Goal: Task Accomplishment & Management: Manage account settings

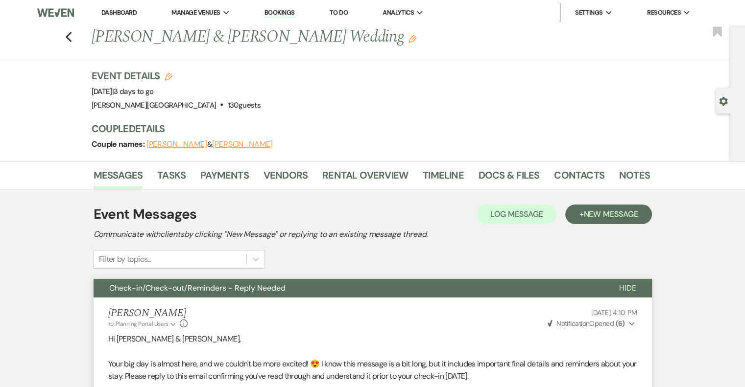
click at [130, 11] on link "Dashboard" at bounding box center [118, 12] width 35 height 8
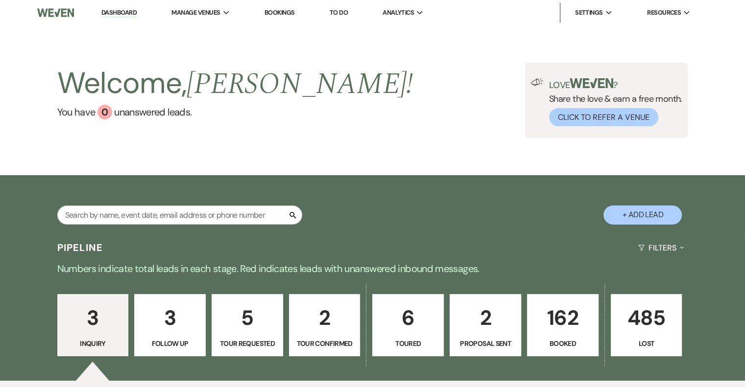
click at [405, 330] on p "6" at bounding box center [408, 318] width 59 height 33
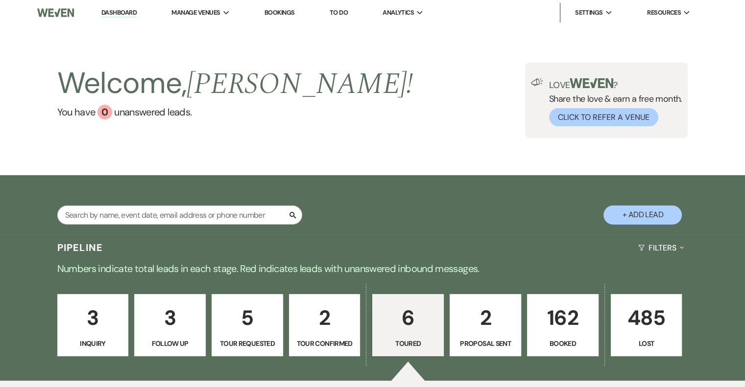
select select "5"
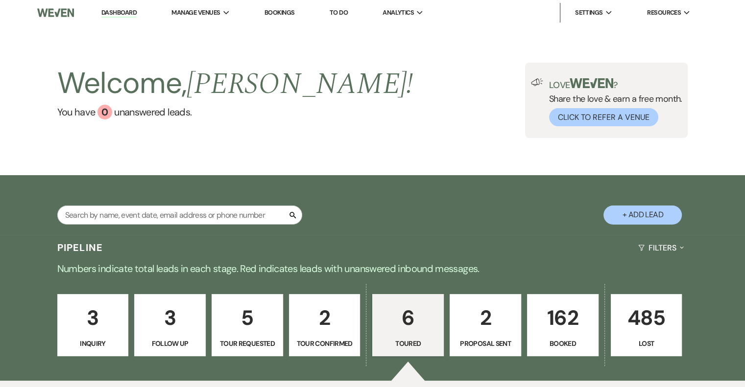
select select "5"
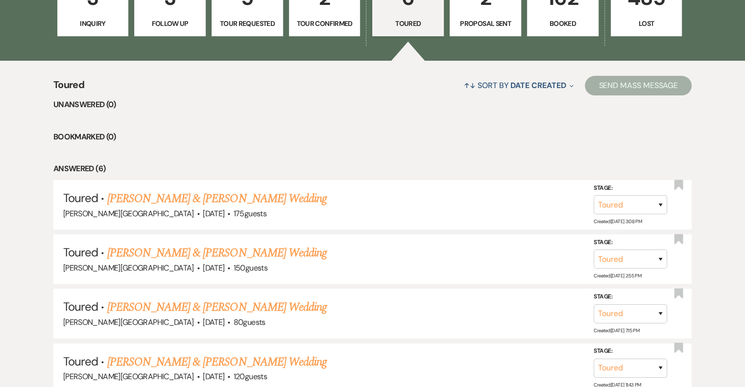
scroll to position [343, 0]
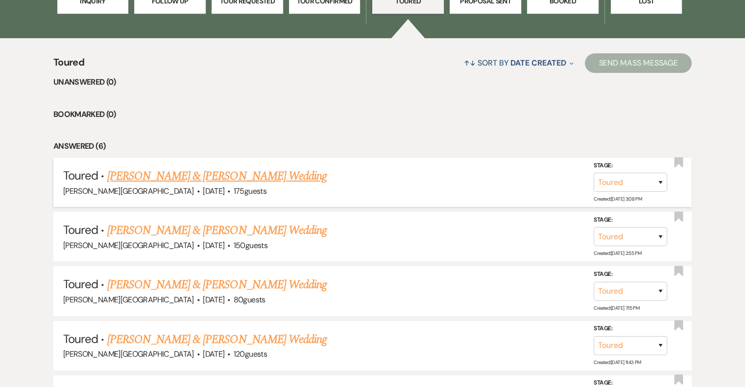
click at [264, 172] on link "[PERSON_NAME] & [PERSON_NAME] Wedding" at bounding box center [216, 177] width 219 height 18
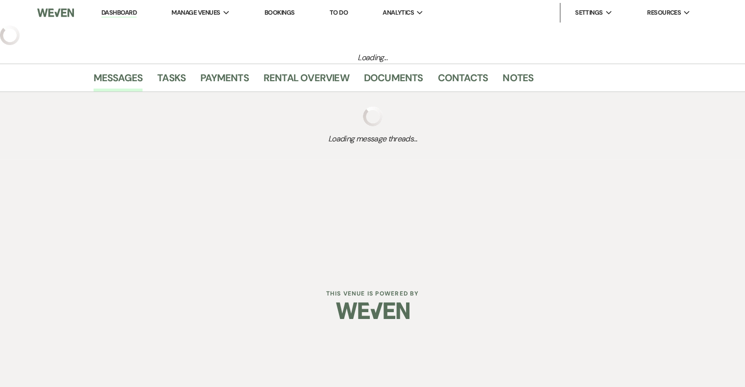
select select "5"
select select "3"
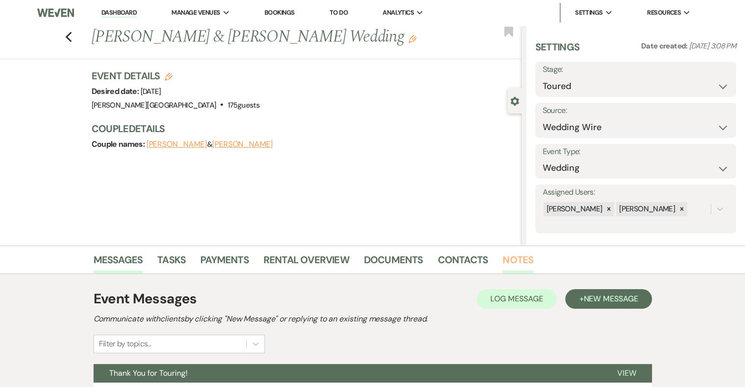
click at [524, 259] on link "Notes" at bounding box center [518, 263] width 31 height 22
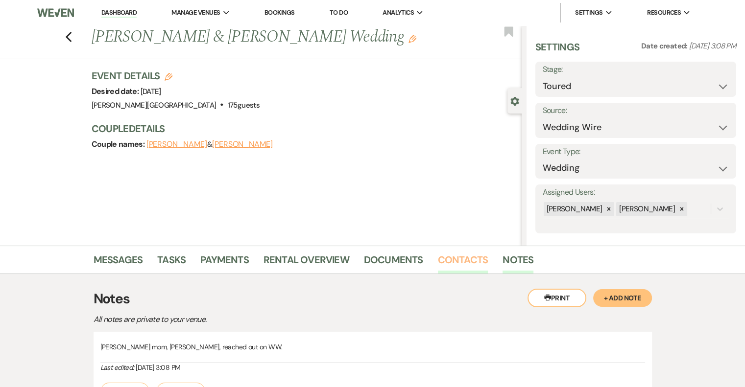
click at [446, 262] on link "Contacts" at bounding box center [463, 263] width 50 height 22
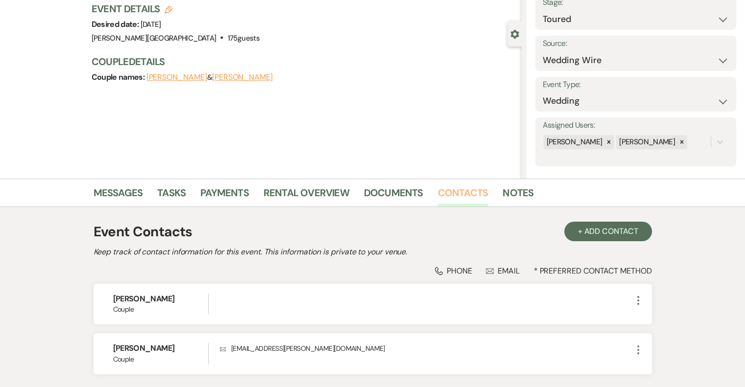
scroll to position [141, 0]
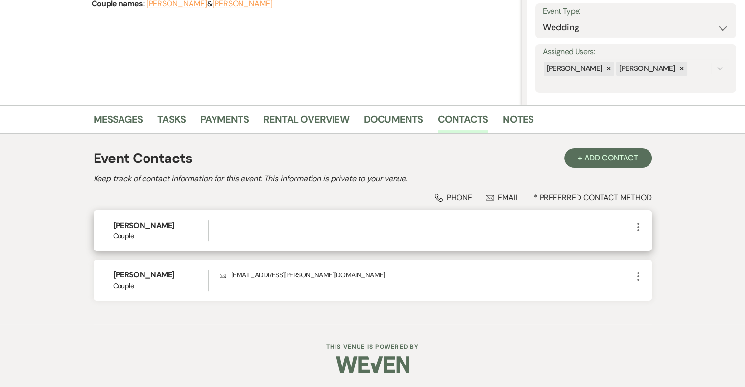
click at [638, 227] on use "button" at bounding box center [638, 227] width 2 height 9
click at [651, 249] on icon "Pencil" at bounding box center [648, 246] width 8 height 8
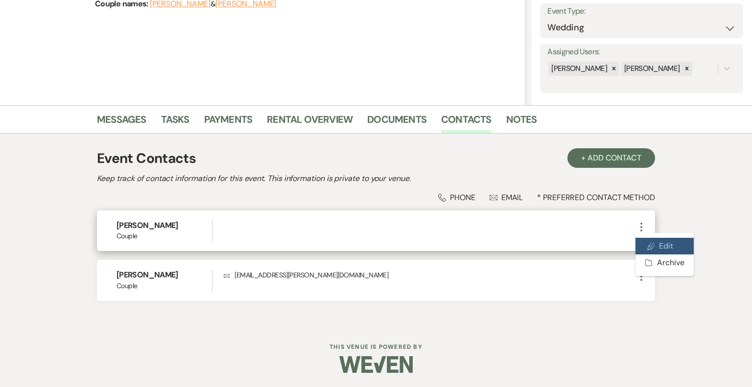
select select "1"
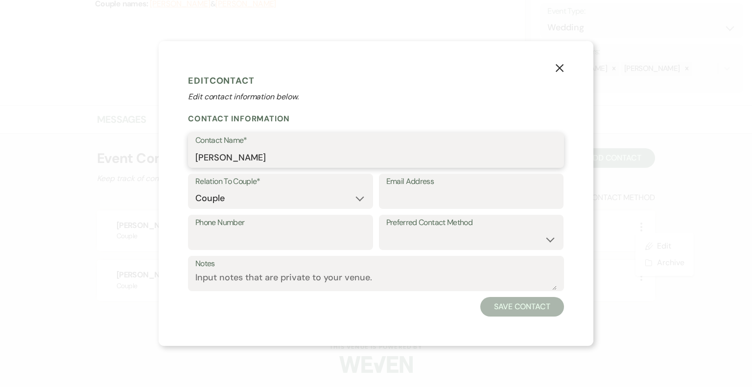
click at [219, 156] on input "[PERSON_NAME]" at bounding box center [376, 157] width 362 height 19
type input "[PERSON_NAME]"
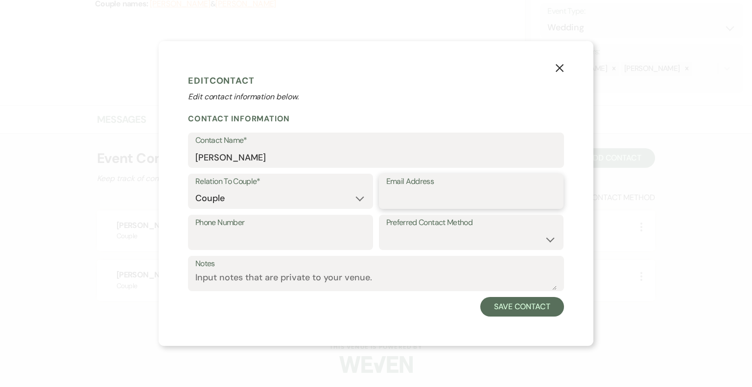
click at [408, 202] on input "Email Address" at bounding box center [471, 198] width 170 height 19
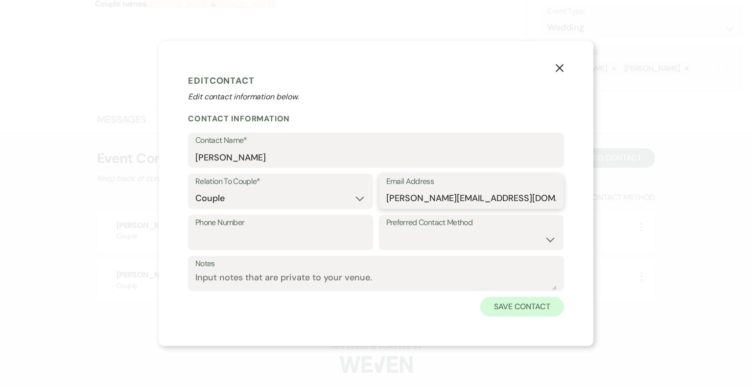
type input "[PERSON_NAME][EMAIL_ADDRESS][DOMAIN_NAME]"
click at [524, 304] on button "Save Contact" at bounding box center [523, 307] width 84 height 20
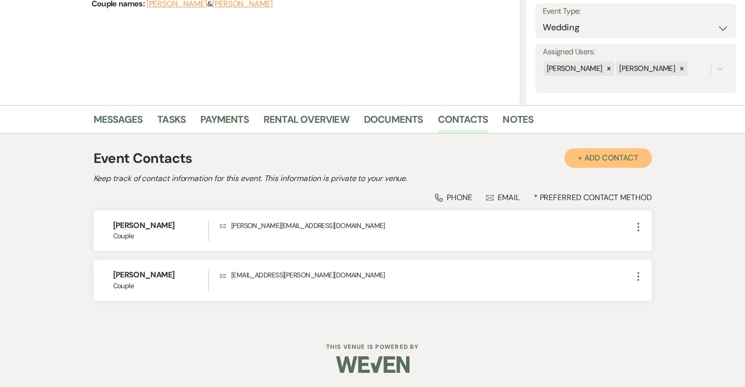
click at [592, 154] on button "+ Add Contact" at bounding box center [608, 158] width 88 height 20
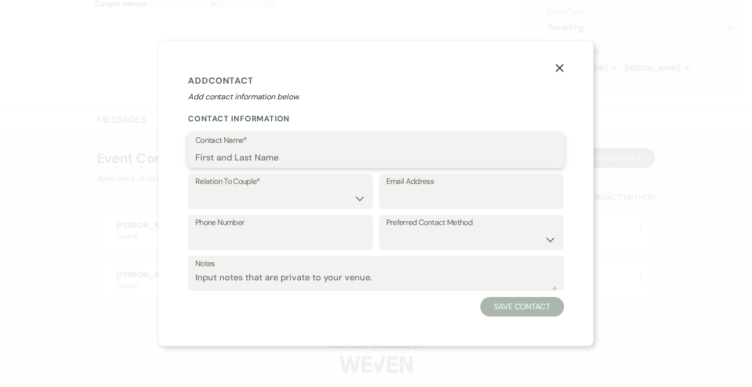
click at [248, 148] on input "Contact Name*" at bounding box center [376, 157] width 362 height 19
type input "[PERSON_NAME]"
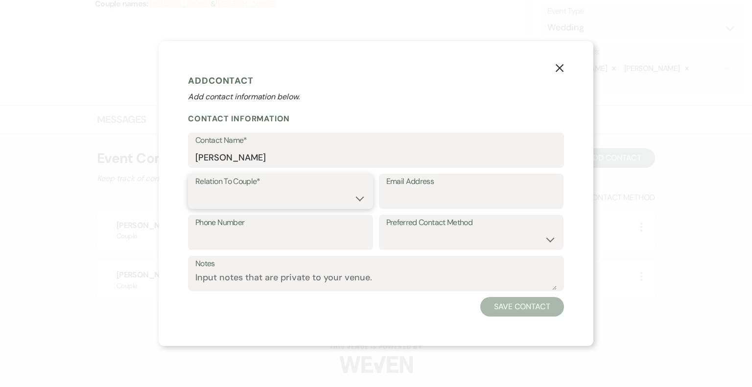
click at [300, 195] on select "Couple Planner Parent of Couple Family Member Friend Other" at bounding box center [280, 198] width 170 height 19
select select "3"
click at [195, 189] on select "Couple Planner Parent of Couple Family Member Friend Other" at bounding box center [280, 198] width 170 height 19
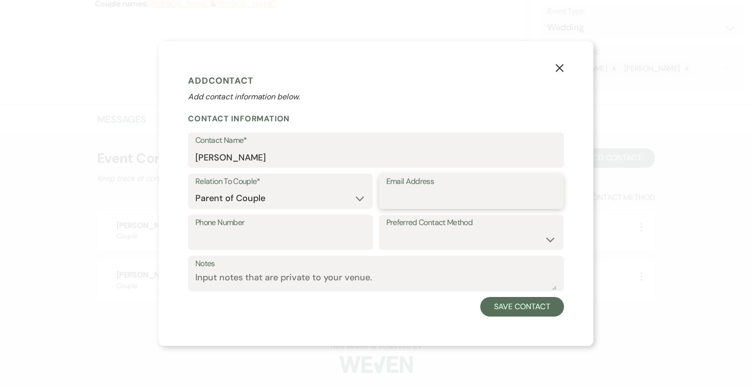
click at [453, 200] on input "Email Address" at bounding box center [471, 198] width 170 height 19
type input "[PERSON_NAME][EMAIL_ADDRESS][DOMAIN_NAME]"
click at [452, 240] on select "Email Phone Text" at bounding box center [471, 239] width 170 height 19
select select "phone"
click at [386, 230] on select "Email Phone Text" at bounding box center [471, 239] width 170 height 19
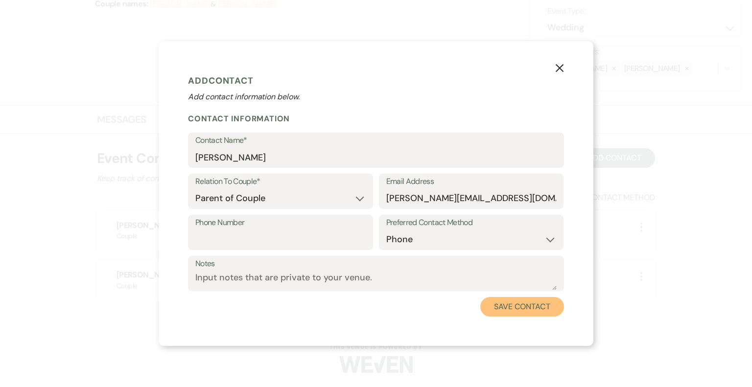
click at [528, 312] on button "Save Contact" at bounding box center [523, 307] width 84 height 20
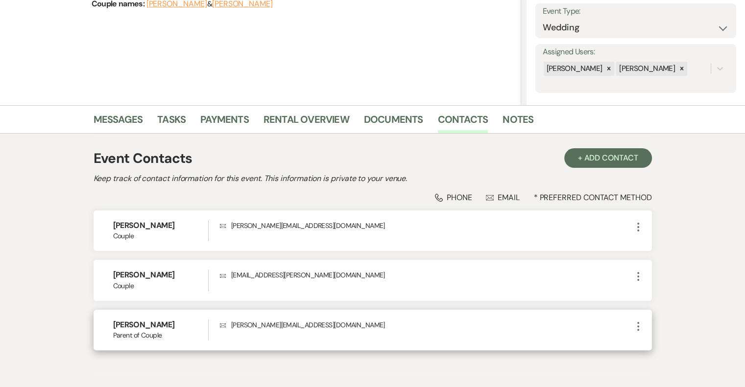
click at [638, 326] on use "button" at bounding box center [638, 326] width 2 height 9
click at [656, 343] on button "Pencil Edit" at bounding box center [661, 346] width 58 height 17
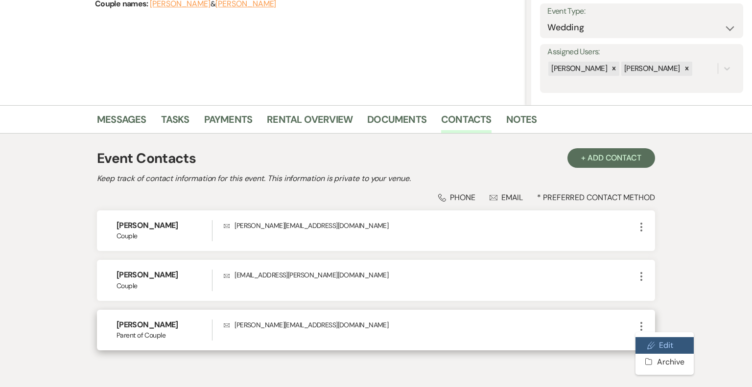
select select "3"
select select "phone"
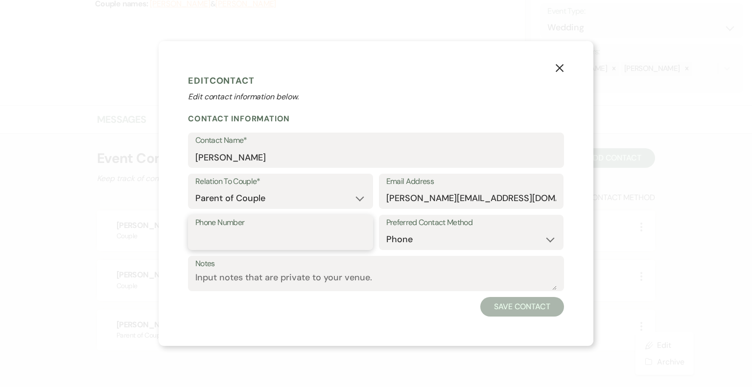
click at [286, 242] on input "Phone Number" at bounding box center [280, 239] width 170 height 19
click at [565, 70] on button "X" at bounding box center [560, 67] width 15 height 17
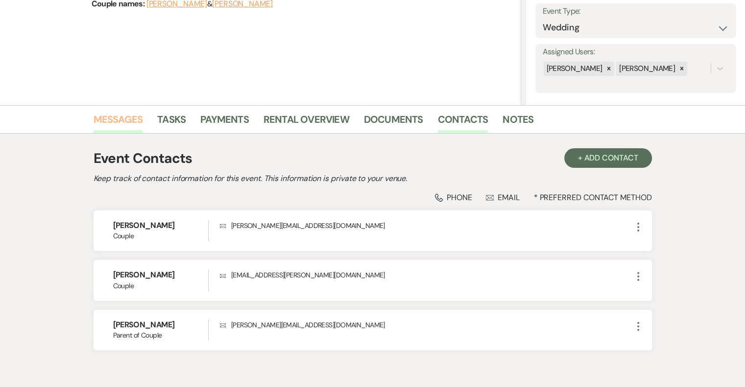
click at [135, 117] on link "Messages" at bounding box center [118, 123] width 49 height 22
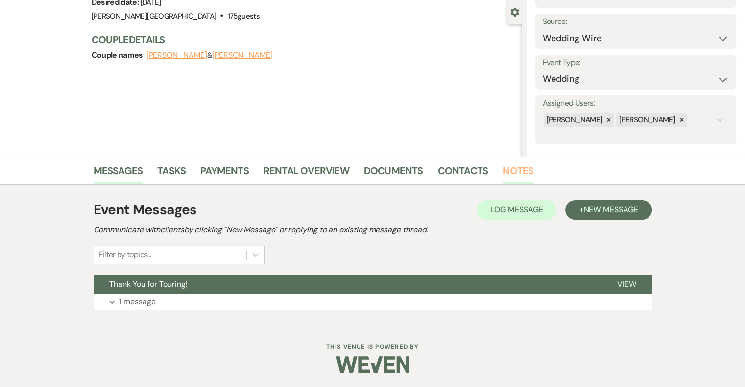
click at [506, 173] on link "Notes" at bounding box center [518, 174] width 31 height 22
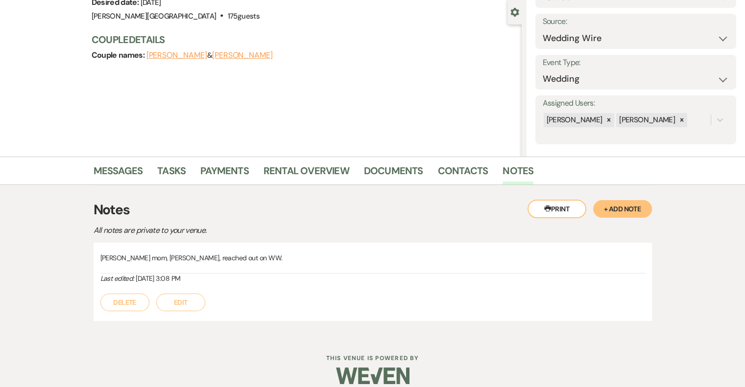
click at [179, 303] on button "Edit" at bounding box center [180, 303] width 49 height 18
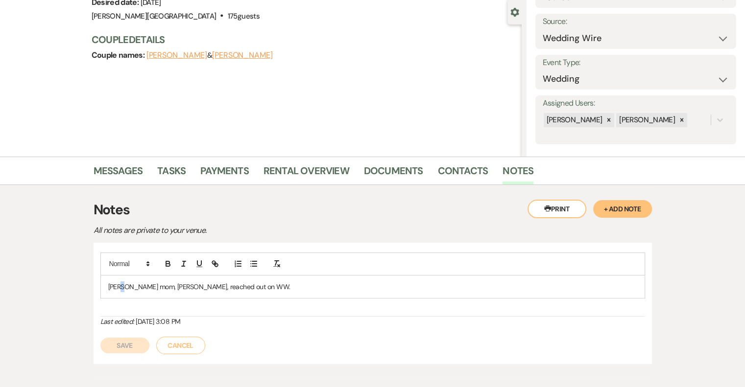
click at [123, 288] on p "[PERSON_NAME] mom, [PERSON_NAME], reached out on WW." at bounding box center [372, 287] width 529 height 11
click at [136, 342] on button "Save" at bounding box center [124, 346] width 49 height 16
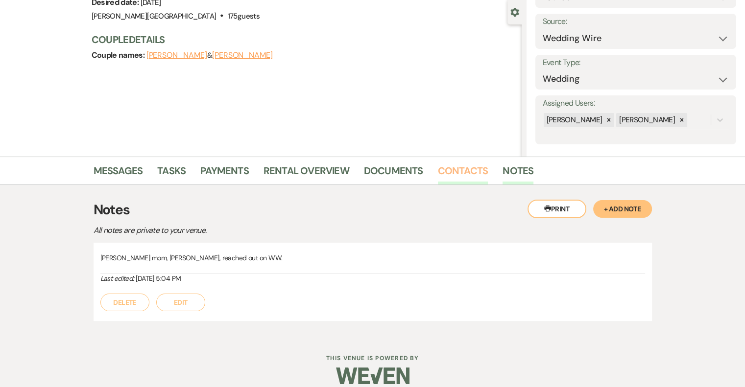
click at [466, 166] on link "Contacts" at bounding box center [463, 174] width 50 height 22
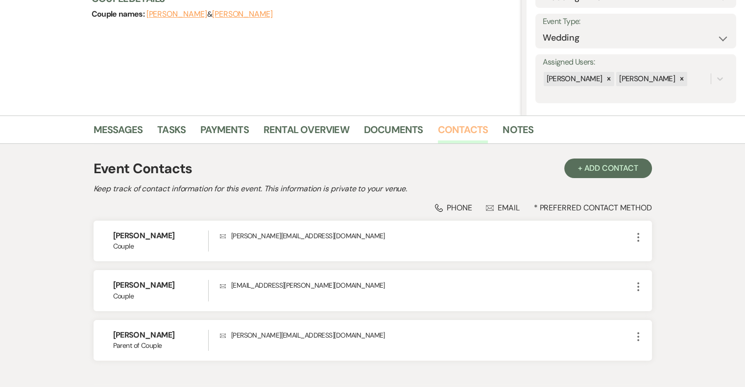
scroll to position [138, 0]
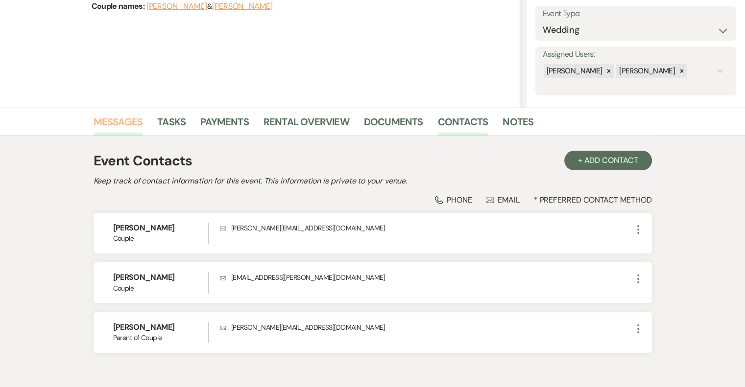
click at [139, 125] on link "Messages" at bounding box center [118, 125] width 49 height 22
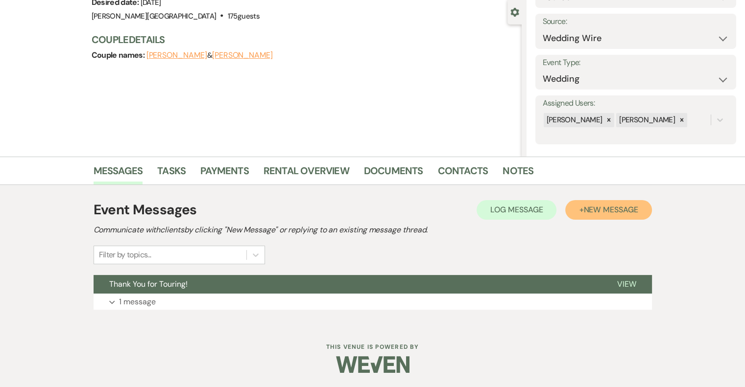
click at [615, 210] on span "New Message" at bounding box center [610, 210] width 54 height 10
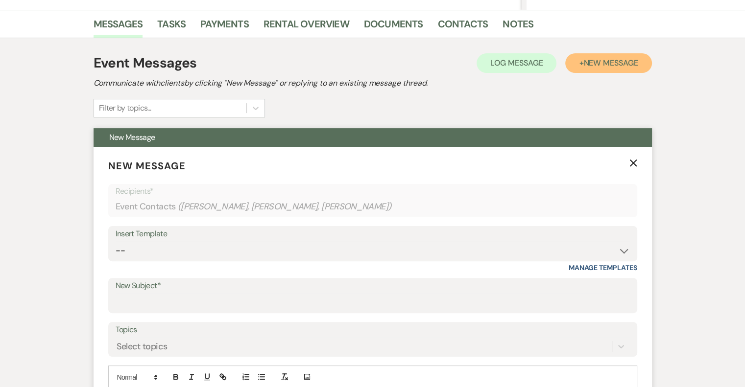
scroll to position [383, 0]
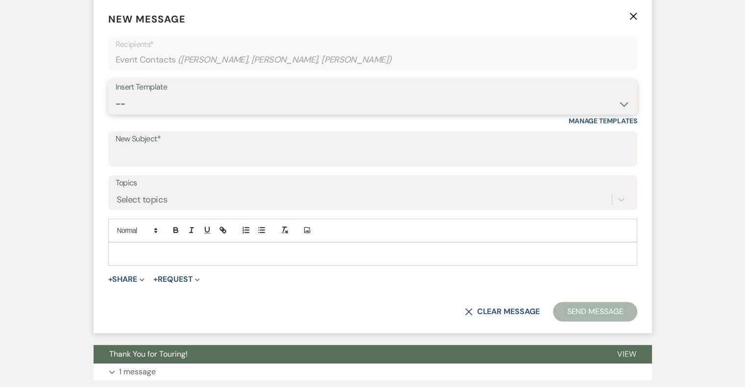
click at [210, 108] on select "-- Weven Planning Portal Introduction (Booked Events) Initial Inquiry Response …" at bounding box center [373, 104] width 514 height 19
select select "1702"
click at [116, 95] on select "-- Weven Planning Portal Introduction (Booked Events) Initial Inquiry Response …" at bounding box center [373, 104] width 514 height 19
type input "Booking Your Wedding!"
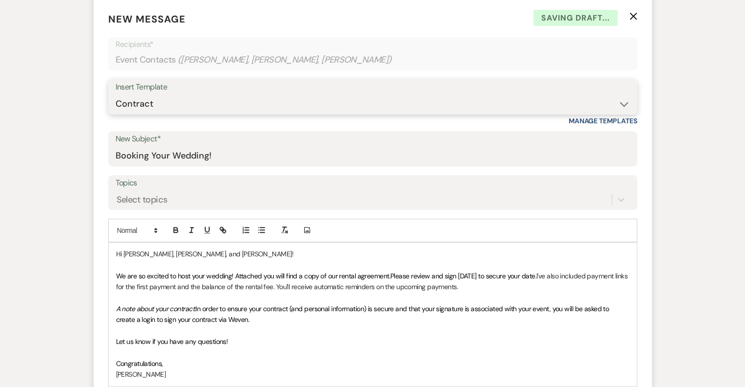
scroll to position [432, 0]
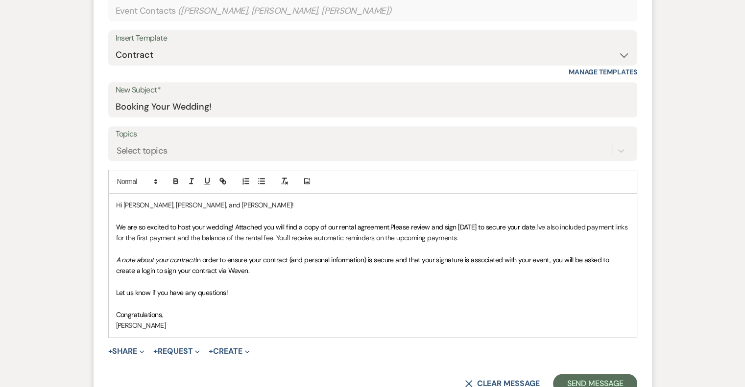
click at [201, 204] on p "Hi [PERSON_NAME], [PERSON_NAME], and [PERSON_NAME]!" at bounding box center [372, 205] width 513 height 11
click at [147, 205] on p "Hi [PERSON_NAME], [GEOGRAPHIC_DATA]," at bounding box center [372, 205] width 513 height 11
click at [229, 225] on span "We are so excited to host your wedding! Attached you will find a copy of our re…" at bounding box center [253, 227] width 274 height 9
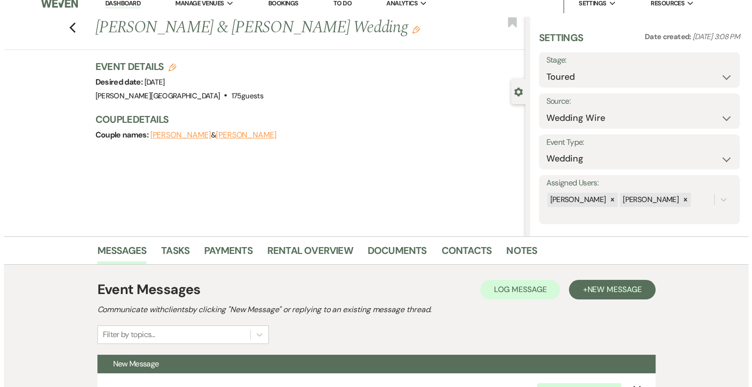
scroll to position [0, 0]
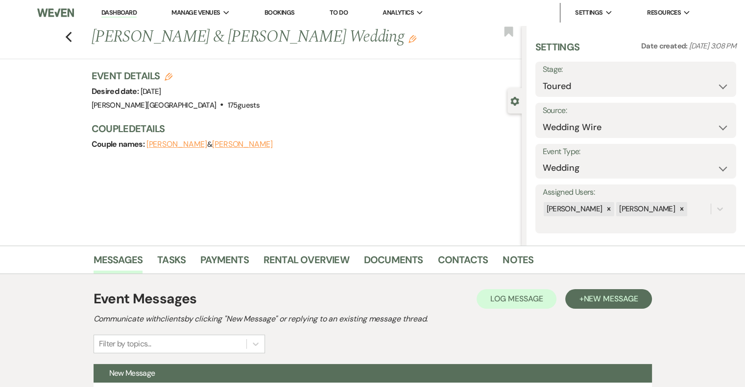
click at [161, 93] on span "[DATE]" at bounding box center [151, 92] width 21 height 10
click at [171, 74] on use "button" at bounding box center [169, 77] width 8 height 8
select select "628"
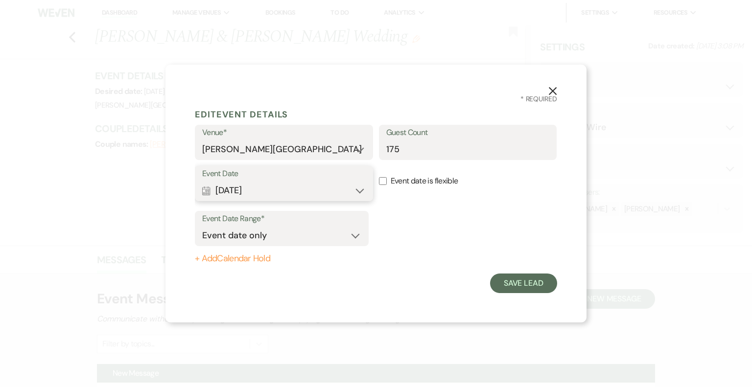
click at [357, 193] on button "Calendar [DATE] Expand" at bounding box center [284, 191] width 164 height 20
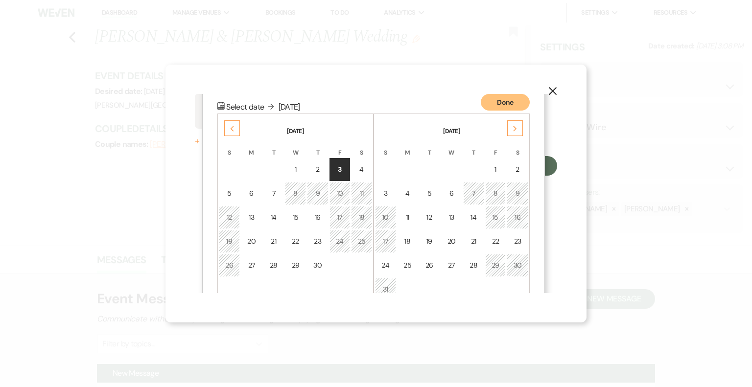
scroll to position [125, 0]
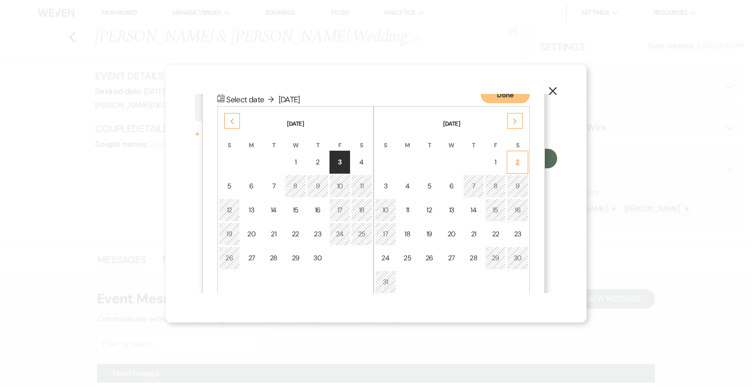
click at [518, 166] on div "2" at bounding box center [517, 162] width 9 height 10
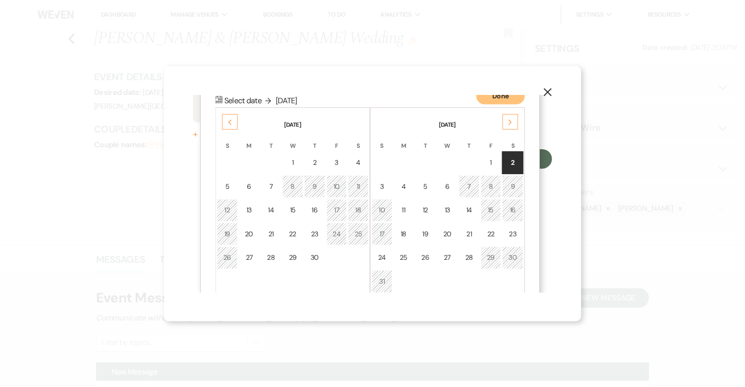
scroll to position [0, 0]
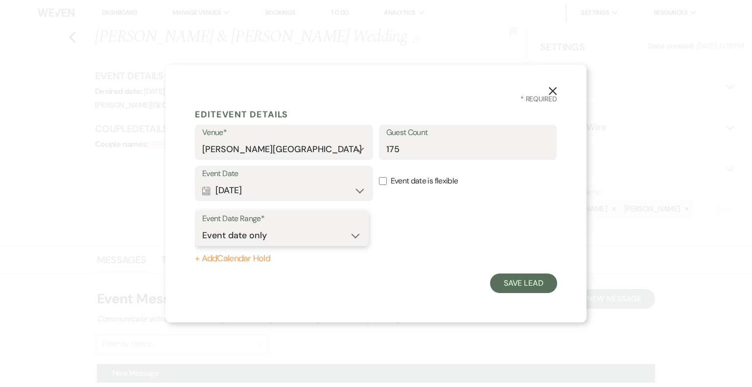
click at [355, 239] on select "Event date only Event date and" at bounding box center [281, 235] width 159 height 19
select select "eventDateAnd"
click at [202, 226] on select "Event date only Event date and" at bounding box center [281, 235] width 159 height 19
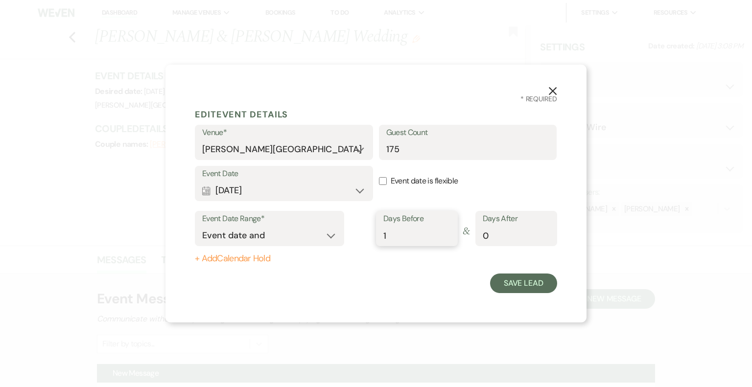
type input "1"
click at [447, 232] on input "1" at bounding box center [417, 235] width 67 height 19
type input "1"
click at [548, 233] on input "1" at bounding box center [516, 235] width 67 height 19
click at [428, 150] on input "175" at bounding box center [468, 149] width 164 height 19
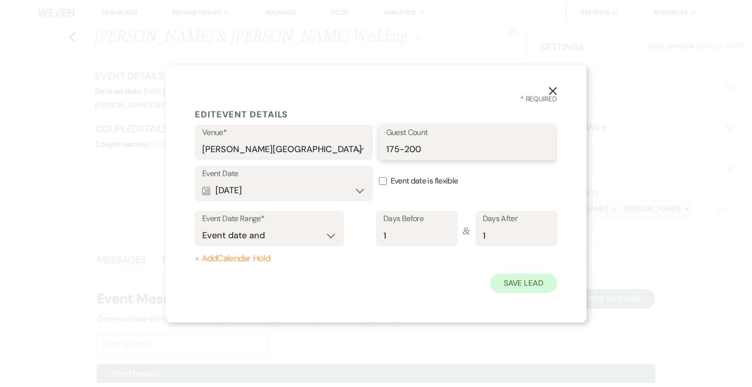
type input "175-200"
click at [542, 283] on button "Save Lead" at bounding box center [523, 284] width 67 height 20
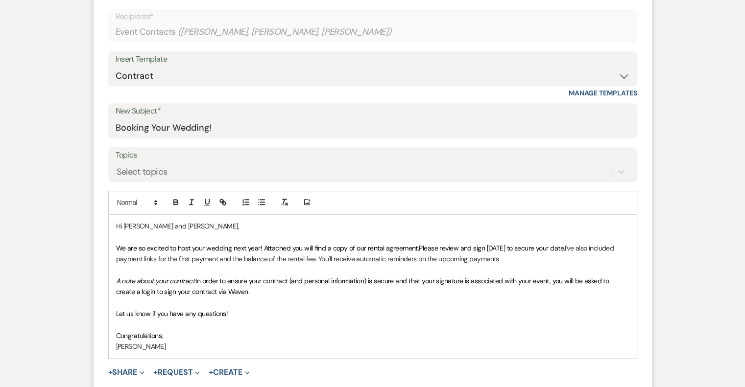
scroll to position [441, 0]
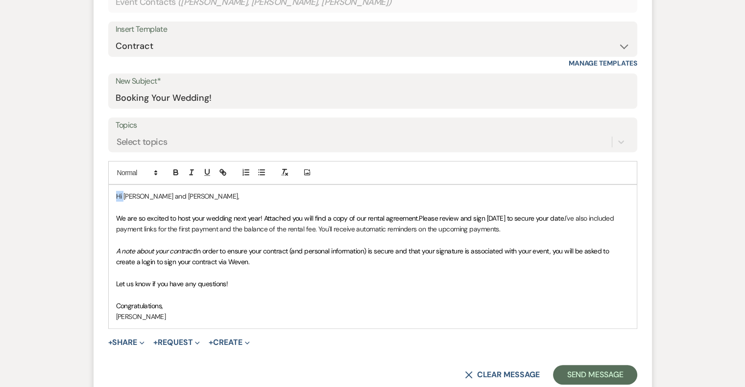
drag, startPoint x: 123, startPoint y: 197, endPoint x: 113, endPoint y: 197, distance: 10.8
click at [113, 197] on div "Hi [PERSON_NAME] and [PERSON_NAME], We are so excited to host your wedding next…" at bounding box center [373, 257] width 528 height 144
click at [296, 276] on p at bounding box center [372, 273] width 513 height 11
click at [540, 229] on p "We are so excited to host your wedding next year! Attached you will find a copy…" at bounding box center [372, 224] width 513 height 22
click at [127, 284] on span "Let us know if you have any questions!" at bounding box center [172, 284] width 112 height 9
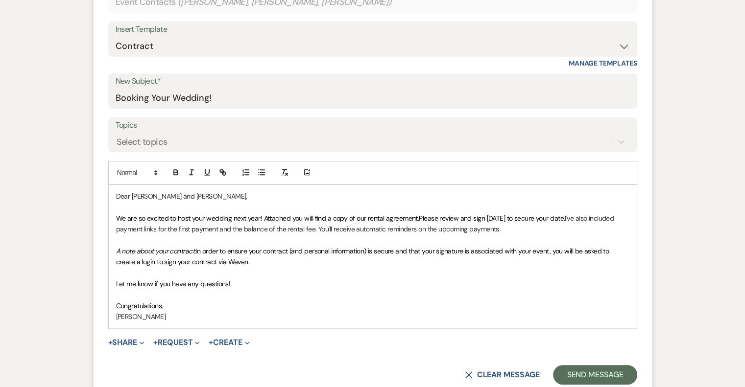
click at [128, 349] on form "New Message X Saving draft... Recipients* Event Contacts ( [PERSON_NAME], [PERS…" at bounding box center [373, 169] width 558 height 455
click at [130, 339] on button "+ Share Expand" at bounding box center [126, 343] width 37 height 8
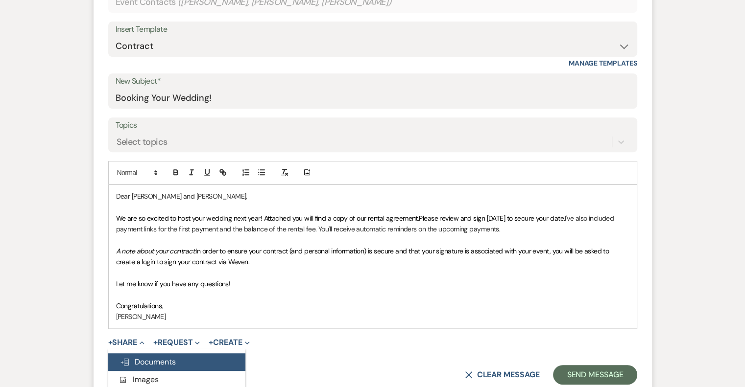
click at [174, 360] on span "Doc Upload Documents" at bounding box center [148, 362] width 56 height 10
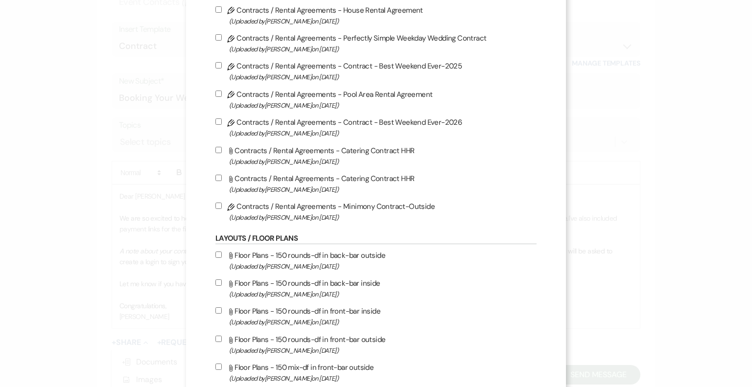
scroll to position [49, 0]
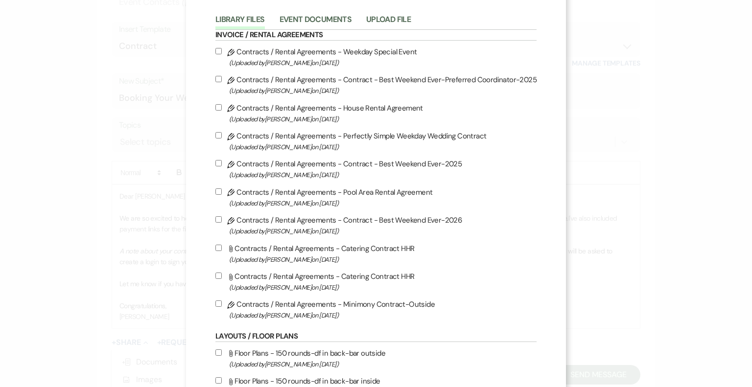
click at [220, 220] on input "Pencil Contracts / Rental Agreements - Contract - Best Weekend Ever-2026 (Uploa…" at bounding box center [219, 220] width 6 height 6
checkbox input "true"
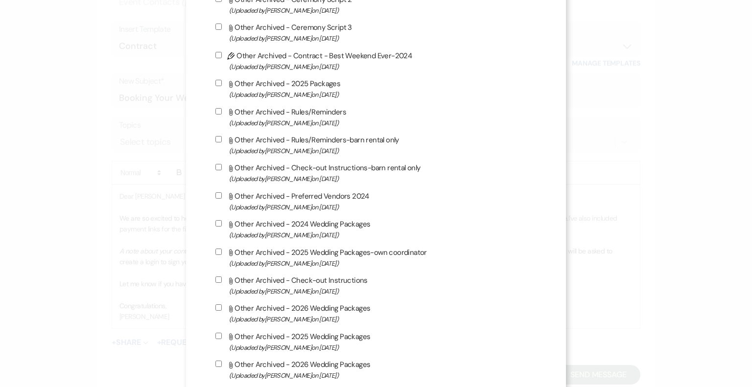
scroll to position [1909, 0]
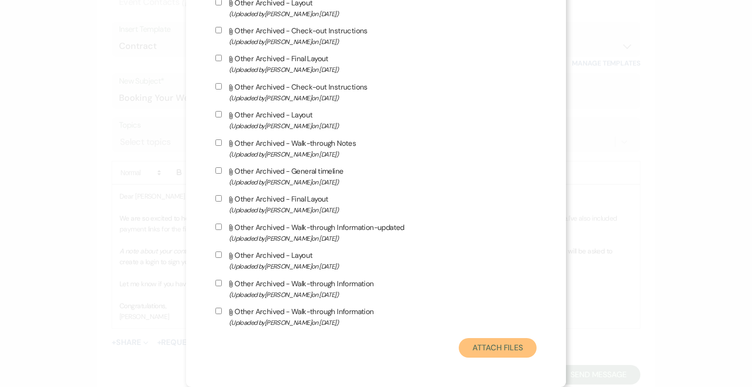
click at [483, 344] on button "Attach Files" at bounding box center [498, 348] width 78 height 20
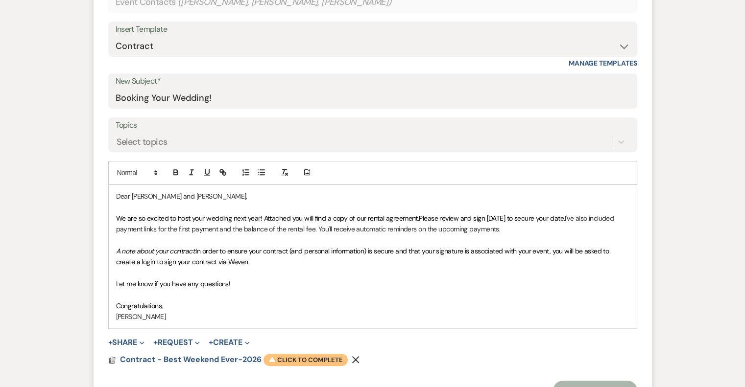
click at [297, 357] on span "Warning Click to complete" at bounding box center [306, 360] width 84 height 13
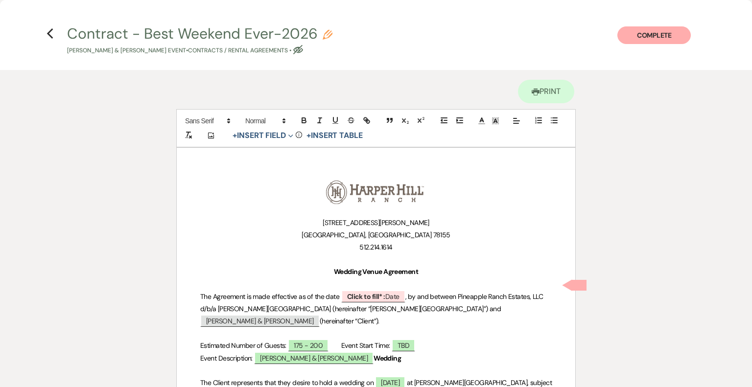
scroll to position [98, 0]
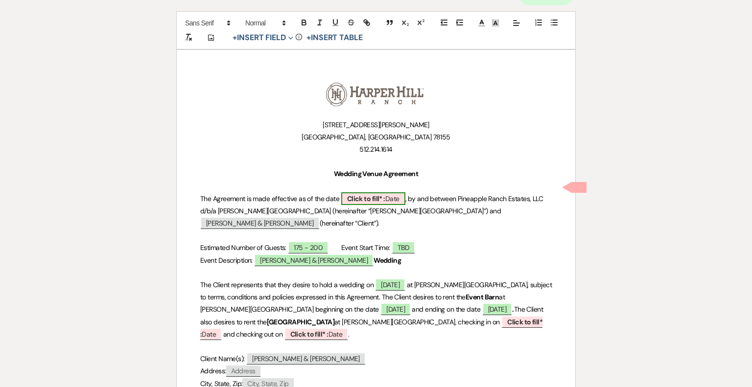
click at [397, 194] on span "Click to fill* : Date" at bounding box center [373, 199] width 64 height 13
select select "owner"
select select "Date"
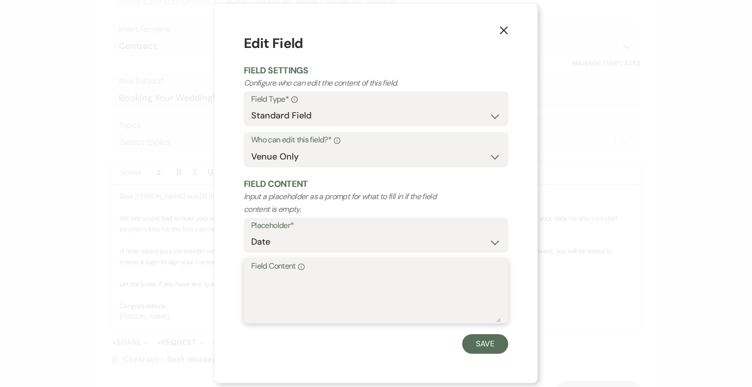
click at [269, 278] on textarea "Field Content Info" at bounding box center [376, 298] width 250 height 49
type textarea "[DATE]"
click at [485, 345] on button "Save" at bounding box center [485, 345] width 46 height 20
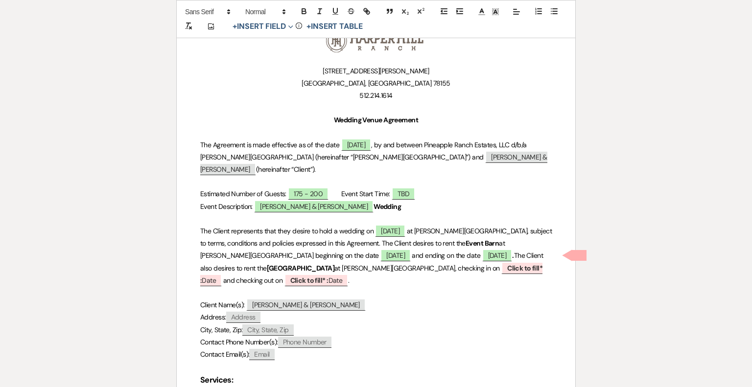
scroll to position [196, 0]
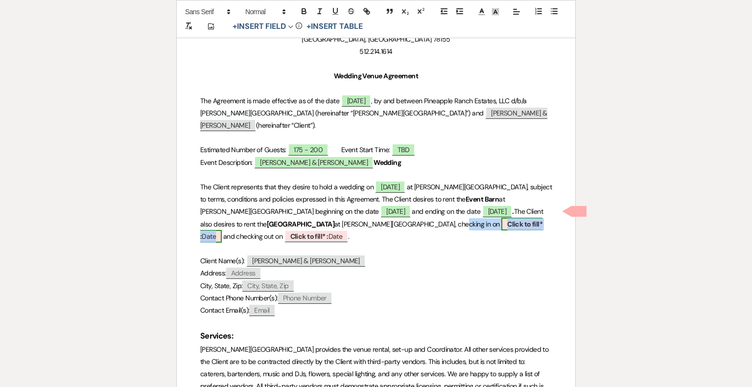
click at [384, 220] on b "Click to fill* :" at bounding box center [371, 230] width 342 height 21
select select "owner"
select select "Date"
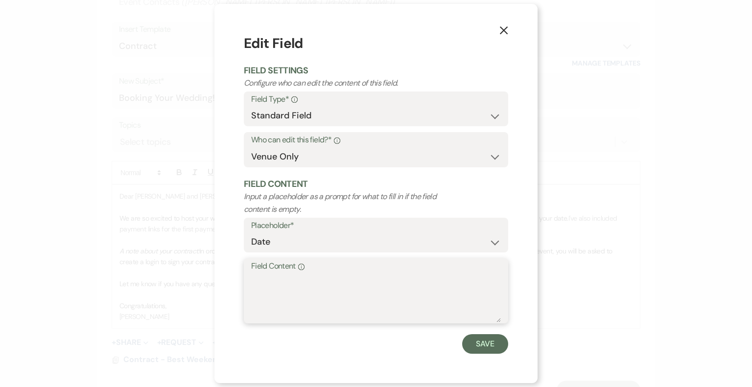
click at [293, 285] on textarea "Field Content Info" at bounding box center [376, 298] width 250 height 49
type textarea "[DATE]"
click at [488, 343] on button "Save" at bounding box center [485, 345] width 46 height 20
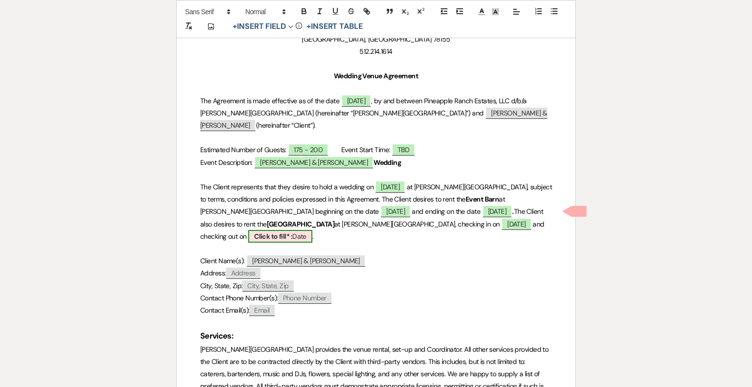
click at [292, 232] on b "Click to fill* :" at bounding box center [273, 236] width 38 height 9
select select "owner"
select select "Date"
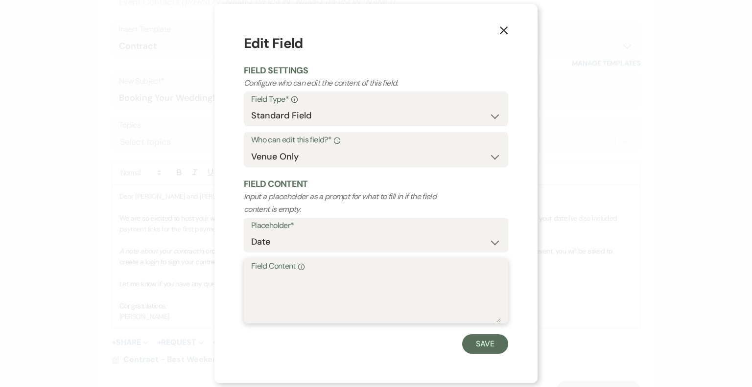
click at [280, 282] on textarea "Field Content Info" at bounding box center [376, 298] width 250 height 49
type textarea "[DATE]"
click at [499, 339] on button "Save" at bounding box center [485, 345] width 46 height 20
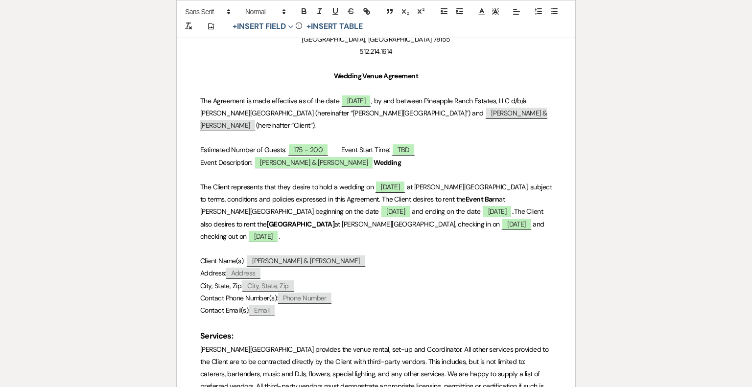
click at [497, 344] on p "[PERSON_NAME][GEOGRAPHIC_DATA] provides the venue rental, set-up and Coordinato…" at bounding box center [376, 393] width 352 height 99
click at [243, 268] on span "Address" at bounding box center [243, 273] width 34 height 11
select select "client"
select select "Address"
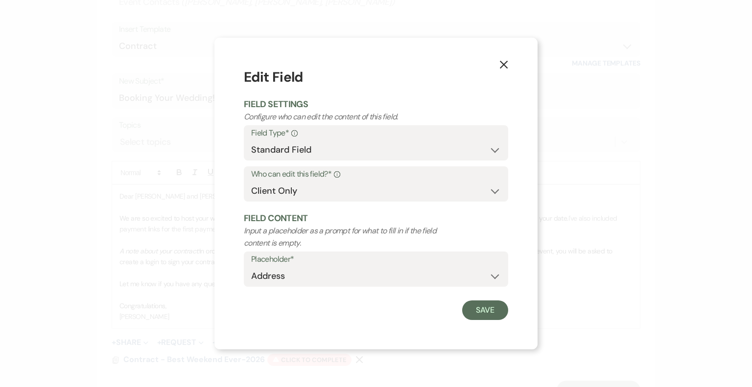
click at [507, 66] on icon "X" at bounding box center [504, 64] width 9 height 9
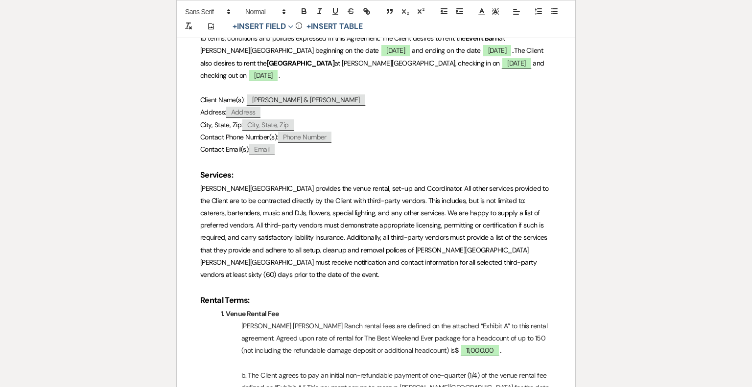
scroll to position [392, 0]
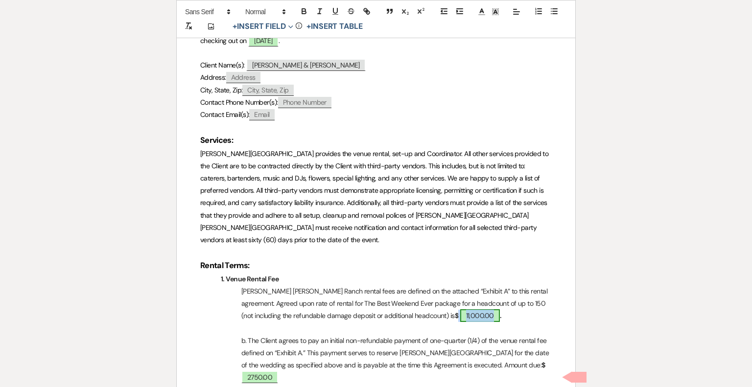
click at [460, 310] on span "11,000.00" at bounding box center [480, 316] width 40 height 13
select select "owner"
select select "Amount"
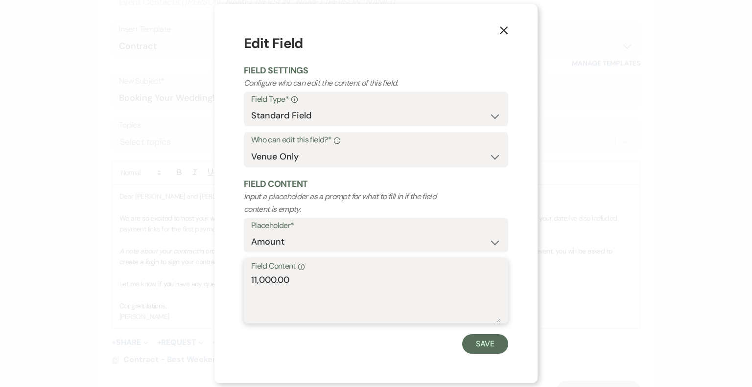
click at [254, 278] on textarea "11,000.00" at bounding box center [376, 298] width 250 height 49
type textarea "12,000.00"
click at [481, 347] on button "Save" at bounding box center [485, 345] width 46 height 20
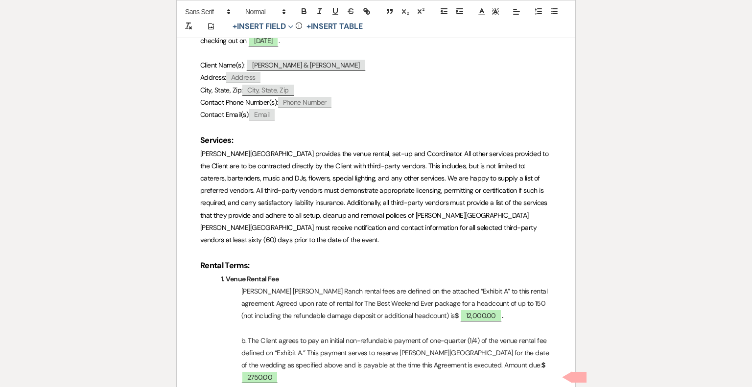
scroll to position [441, 0]
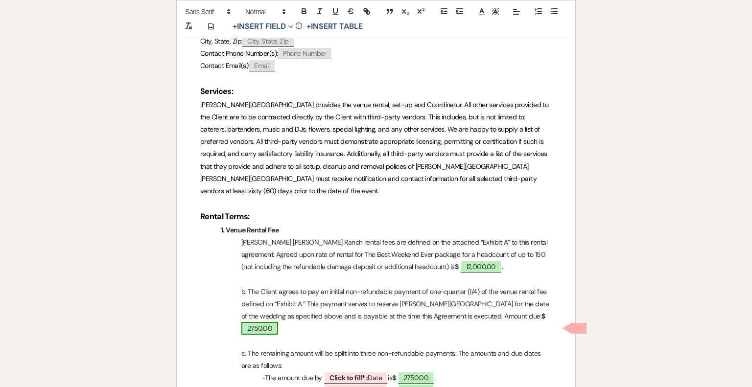
click at [278, 322] on span "2750.00" at bounding box center [259, 328] width 37 height 13
select select "owner"
select select "Amount"
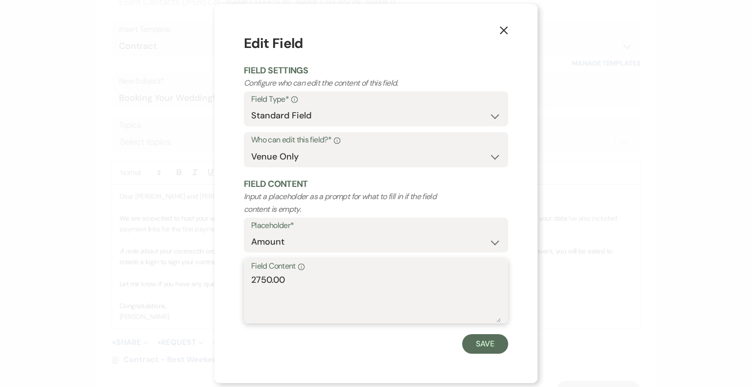
drag, startPoint x: 265, startPoint y: 281, endPoint x: 251, endPoint y: 279, distance: 13.3
click at [251, 279] on textarea "2750.00" at bounding box center [376, 298] width 250 height 49
drag, startPoint x: 309, startPoint y: 284, endPoint x: 243, endPoint y: 276, distance: 66.1
click at [243, 276] on div "X Edit Field Field Settings Configure who can edit the content of this field. F…" at bounding box center [376, 194] width 323 height 380
type textarea "3000.00"
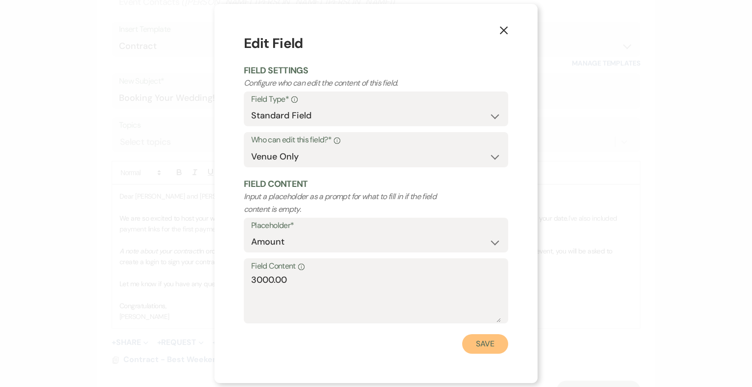
click at [486, 342] on button "Save" at bounding box center [485, 345] width 46 height 20
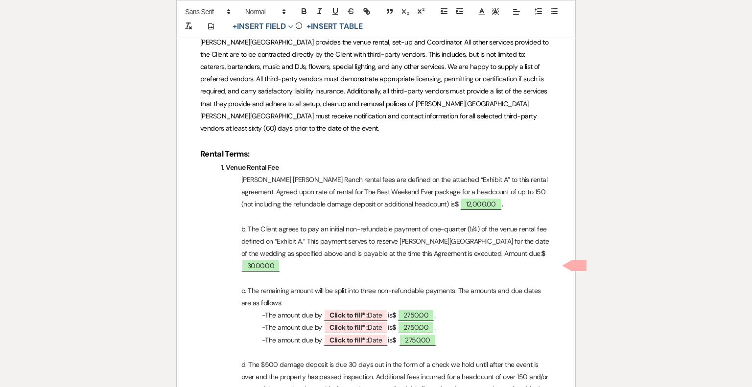
scroll to position [539, 0]
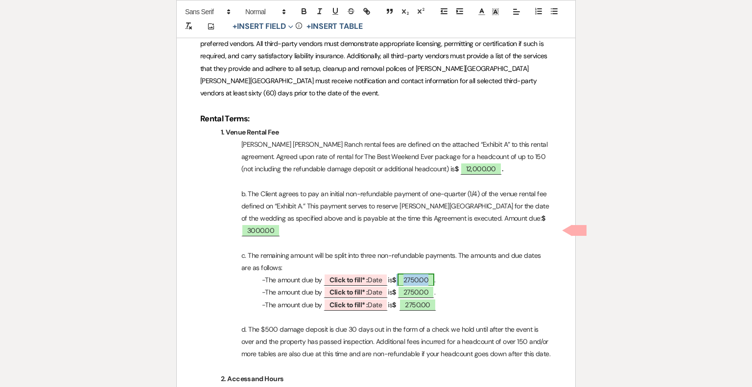
click at [424, 274] on span "2750.00" at bounding box center [416, 280] width 37 height 13
select select "owner"
select select "Amount"
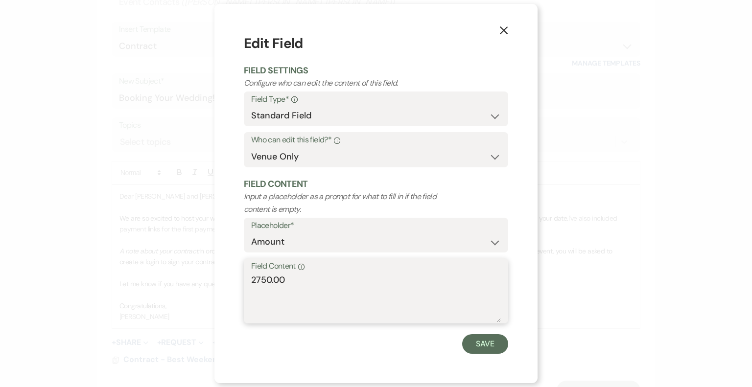
drag, startPoint x: 287, startPoint y: 281, endPoint x: 234, endPoint y: 285, distance: 53.5
click at [234, 285] on div "X Edit Field Field Settings Configure who can edit the content of this field. F…" at bounding box center [376, 194] width 323 height 380
paste textarea "300"
type textarea "3000.00"
click at [482, 344] on button "Save" at bounding box center [485, 345] width 46 height 20
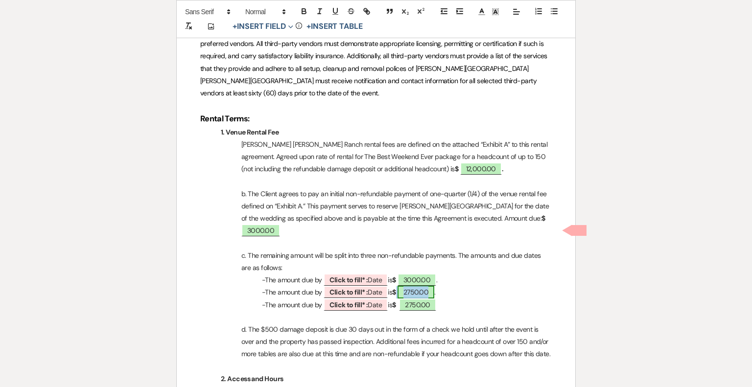
click at [426, 286] on span "2750.00" at bounding box center [416, 292] width 37 height 13
select select "owner"
select select "Amount"
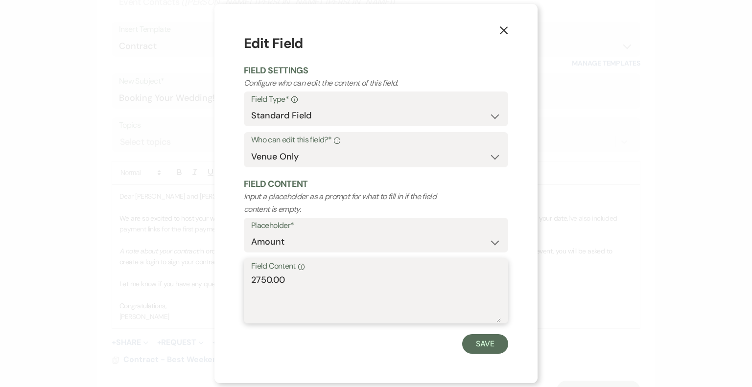
drag, startPoint x: 305, startPoint y: 281, endPoint x: 224, endPoint y: 284, distance: 80.4
click at [224, 284] on div "X Edit Field Field Settings Configure who can edit the content of this field. F…" at bounding box center [376, 194] width 323 height 380
paste textarea "300"
type textarea "3000.00"
click at [481, 343] on button "Save" at bounding box center [485, 345] width 46 height 20
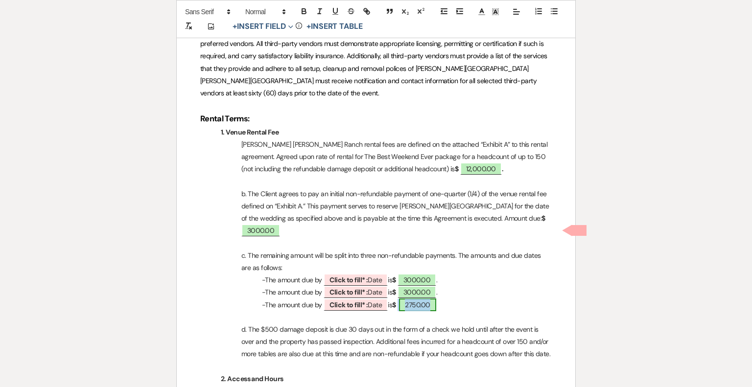
click at [433, 299] on span "2750.00" at bounding box center [417, 305] width 37 height 13
select select "owner"
select select "Amount"
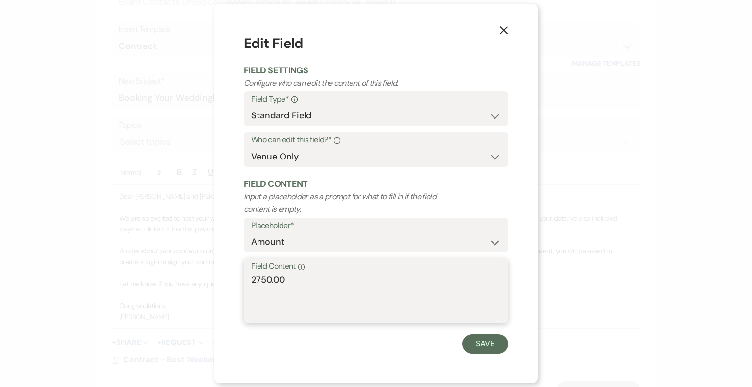
drag, startPoint x: 308, startPoint y: 280, endPoint x: 201, endPoint y: 288, distance: 107.5
click at [201, 288] on div "X Edit Field Field Settings Configure who can edit the content of this field. F…" at bounding box center [376, 193] width 752 height 387
paste textarea "300"
type textarea "3000.00"
click at [491, 345] on button "Save" at bounding box center [485, 345] width 46 height 20
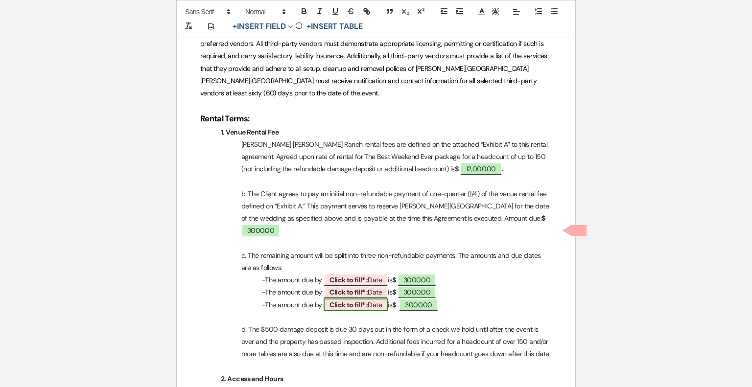
click at [373, 299] on span "Click to fill* : Date" at bounding box center [356, 305] width 64 height 13
select select "owner"
select select "Date"
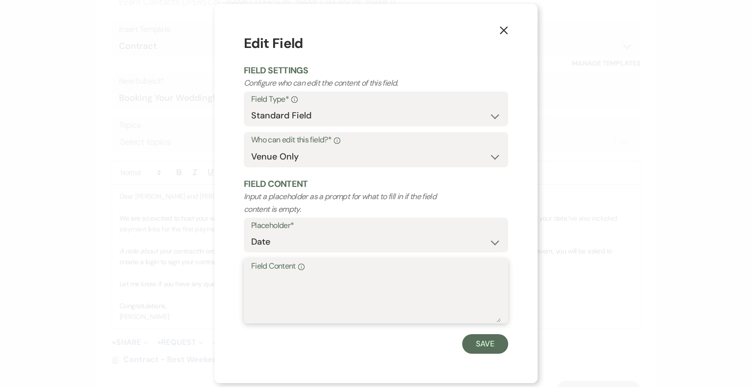
click at [263, 279] on textarea "Field Content Info" at bounding box center [376, 298] width 250 height 49
type textarea "[DATE]"
click at [480, 345] on button "Save" at bounding box center [485, 345] width 46 height 20
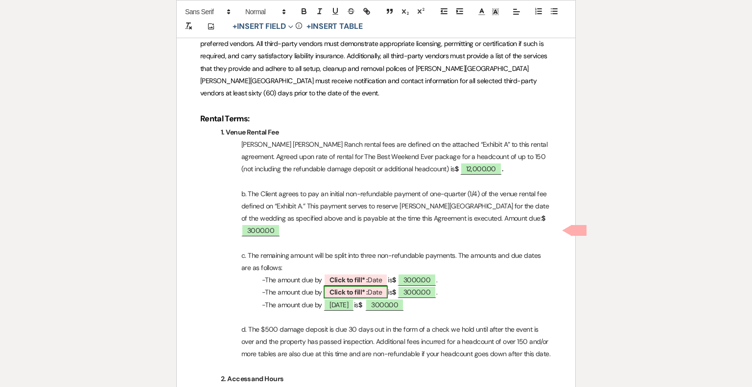
click at [379, 286] on span "Click to fill* : Date" at bounding box center [356, 292] width 64 height 13
select select "owner"
select select "Date"
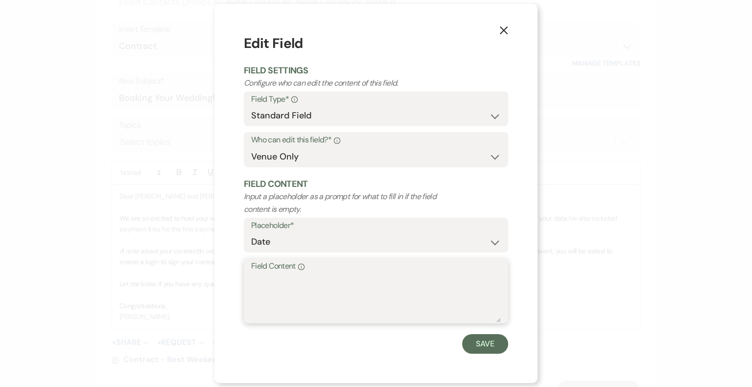
click at [289, 281] on textarea "Field Content Info" at bounding box center [376, 298] width 250 height 49
type textarea "[DATE]"
click at [482, 346] on button "Save" at bounding box center [485, 345] width 46 height 20
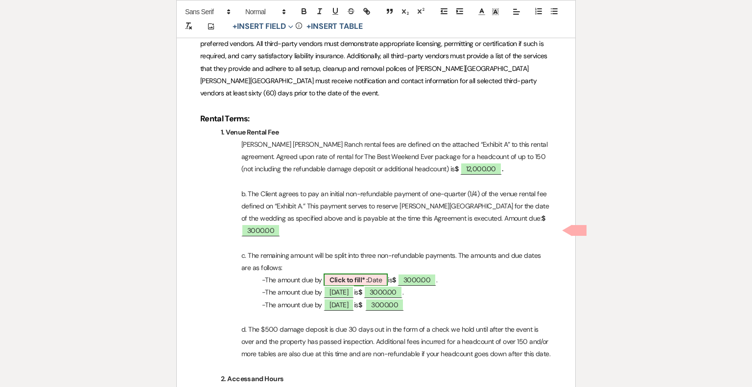
click at [371, 274] on span "Click to fill* : Date" at bounding box center [356, 280] width 64 height 13
select select "owner"
select select "Date"
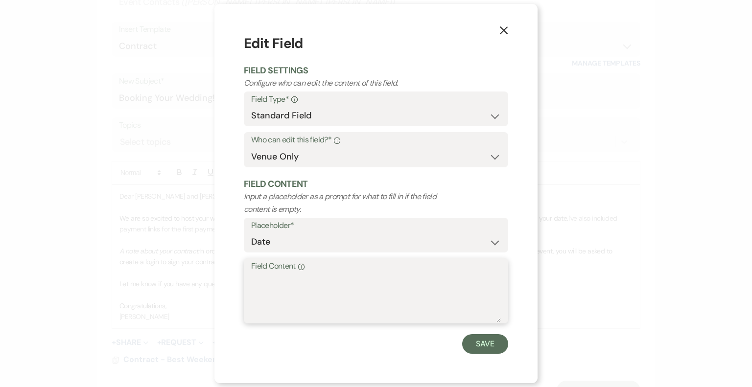
click at [302, 287] on textarea "Field Content Info" at bounding box center [376, 298] width 250 height 49
type textarea "[DATE]"
click at [473, 342] on button "Save" at bounding box center [485, 345] width 46 height 20
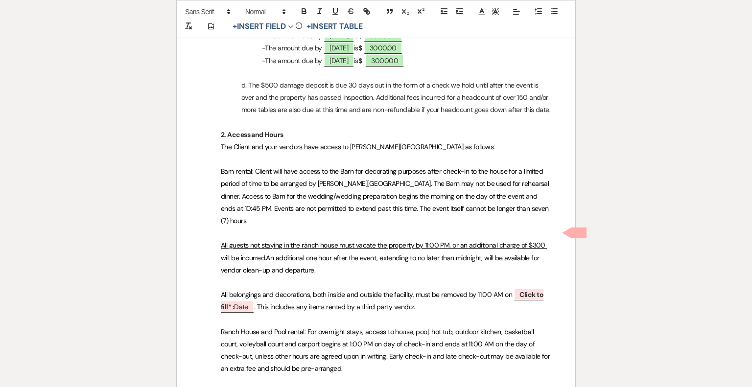
scroll to position [784, 0]
click at [526, 290] on b "Click to fill* :" at bounding box center [382, 300] width 323 height 21
select select "owner"
select select "Date"
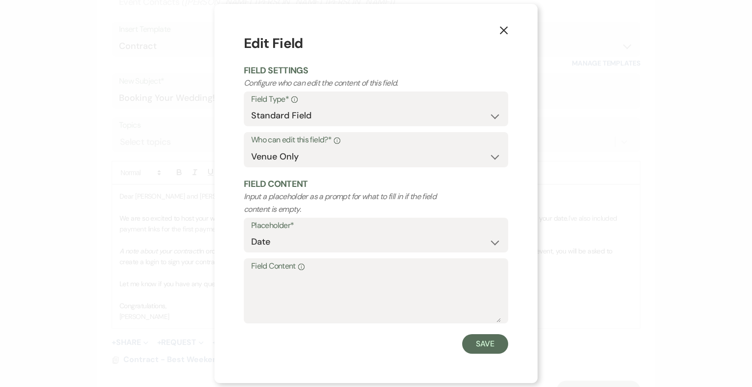
click at [247, 278] on div "Field Content Info" at bounding box center [376, 291] width 265 height 65
click at [257, 281] on textarea "Field Content Info" at bounding box center [376, 298] width 250 height 49
type textarea "[DATE]"
click at [473, 342] on button "Save" at bounding box center [485, 345] width 46 height 20
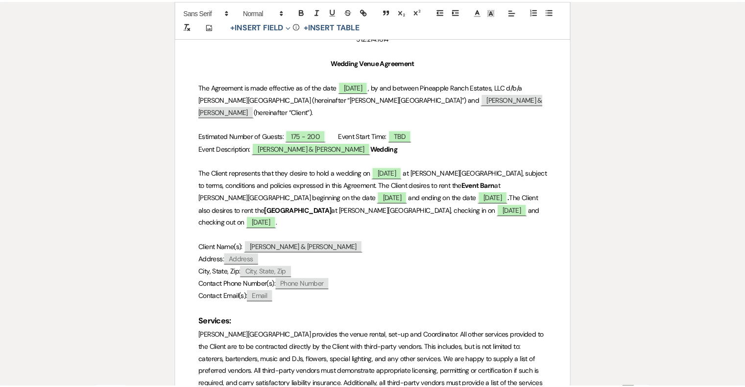
scroll to position [0, 0]
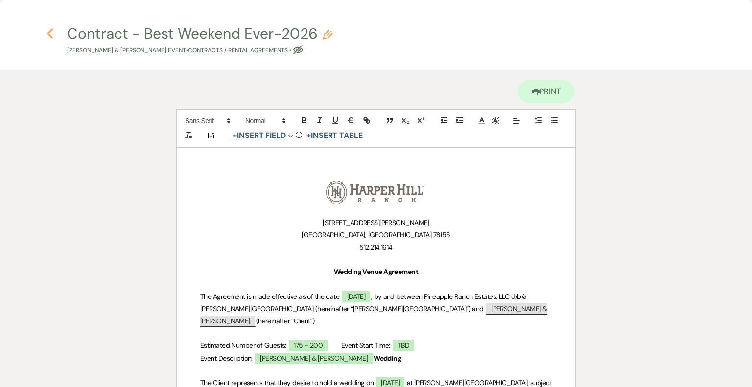
click at [51, 35] on icon "Previous" at bounding box center [50, 34] width 7 height 12
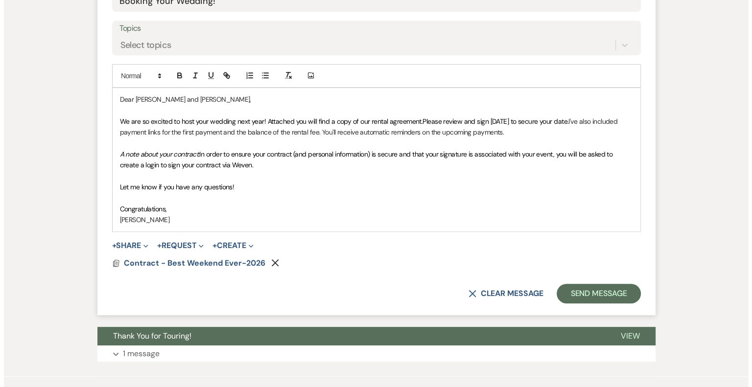
scroll to position [539, 0]
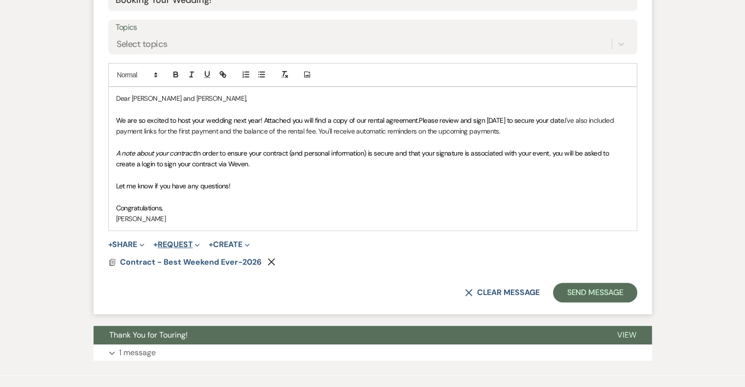
click at [179, 244] on button "+ Request Expand" at bounding box center [176, 245] width 47 height 8
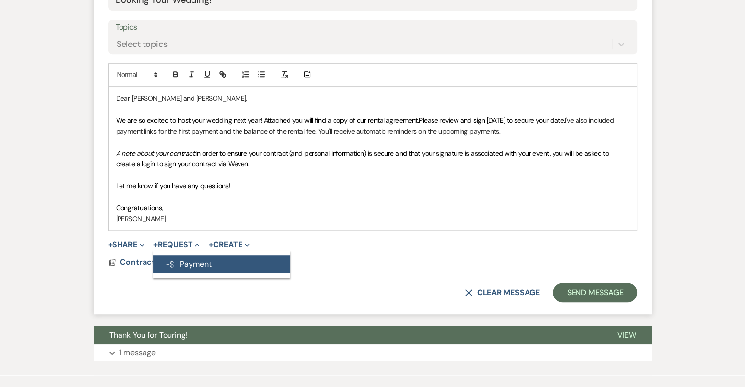
click at [197, 266] on button "Generate Payment Payment" at bounding box center [221, 265] width 137 height 18
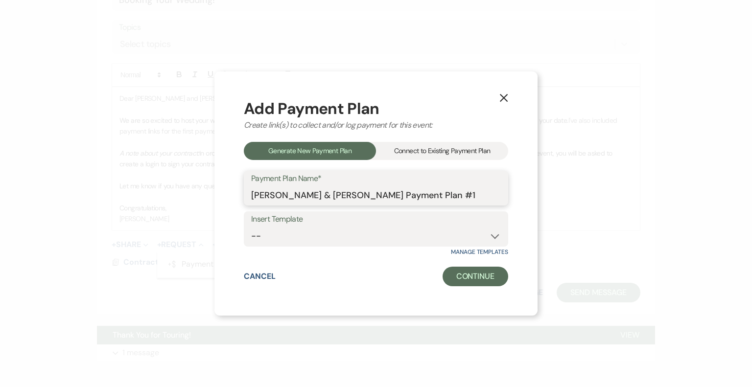
click at [466, 199] on input "[PERSON_NAME] & [PERSON_NAME] Payment Plan #1" at bounding box center [376, 195] width 250 height 19
type input "[PERSON_NAME] & [PERSON_NAME] Payment Plan"
click at [464, 239] on select "-- Regular Payment Plan" at bounding box center [376, 236] width 250 height 19
select select "184"
click at [251, 227] on select "-- Regular Payment Plan" at bounding box center [376, 236] width 250 height 19
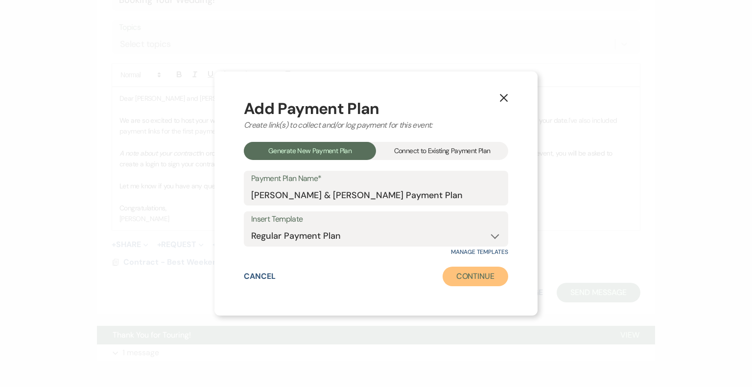
click at [465, 282] on button "Continue" at bounding box center [476, 277] width 66 height 20
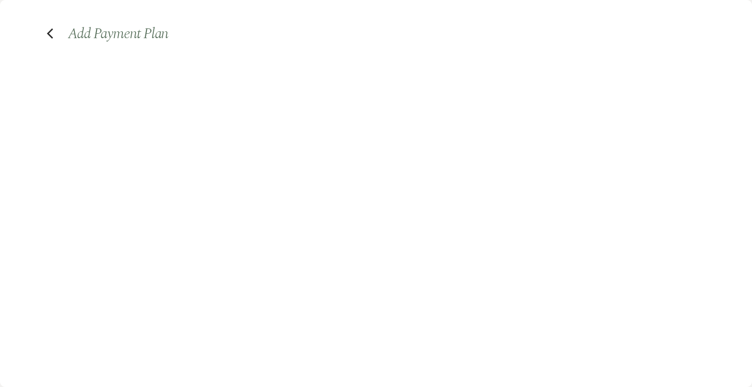
select select "2"
select select "percentage"
select select "true"
select select "client"
select select "weeks"
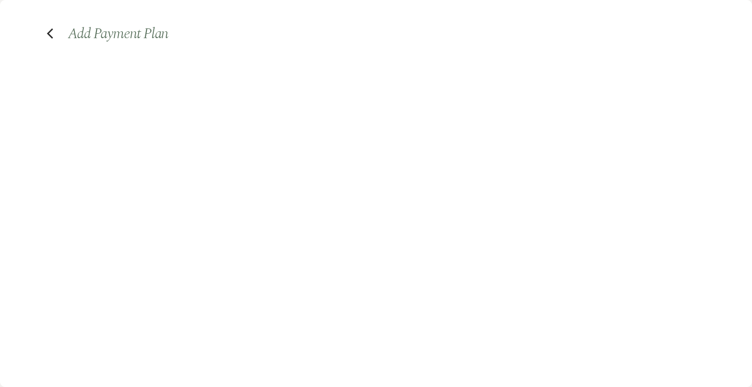
select select "both"
select select "days"
select select "2"
select select "percentage"
select select "true"
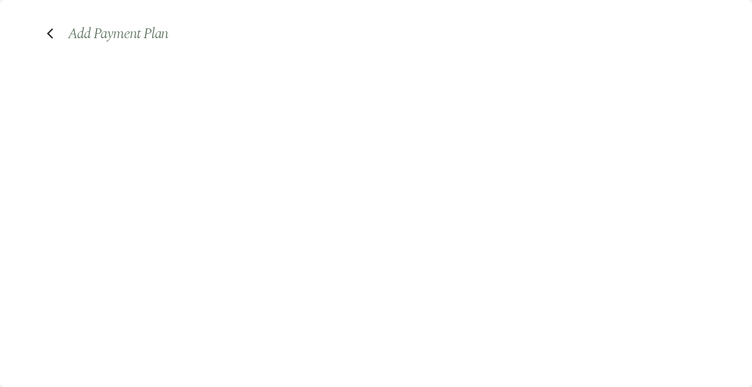
select select "client"
select select "weeks"
select select "both"
select select "days"
select select "2"
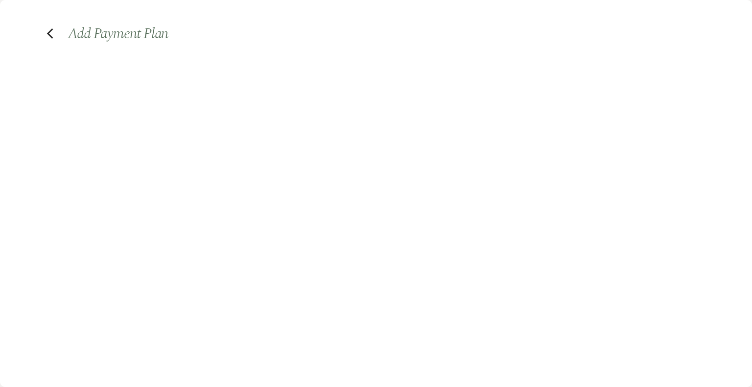
select select "percentage"
select select "true"
select select "client"
select select "weeks"
select select "both"
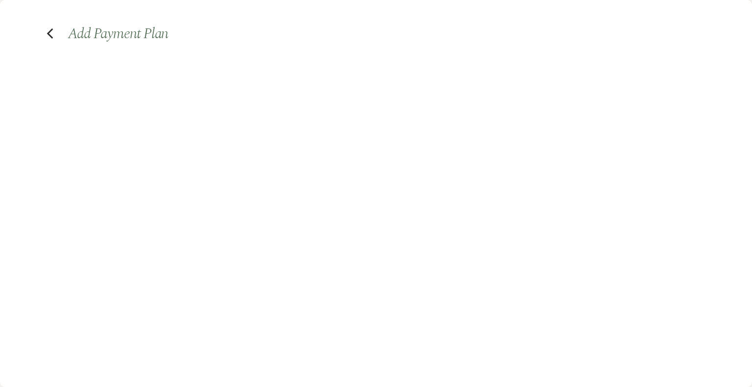
select select "days"
select select "2"
select select "percentage"
select select "true"
select select "client"
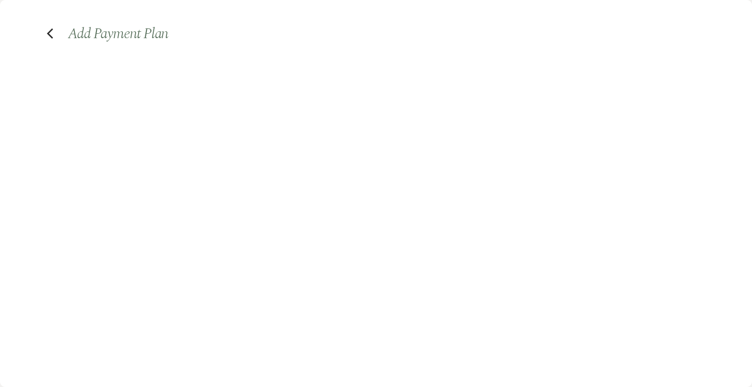
select select "weeks"
select select "both"
select select "days"
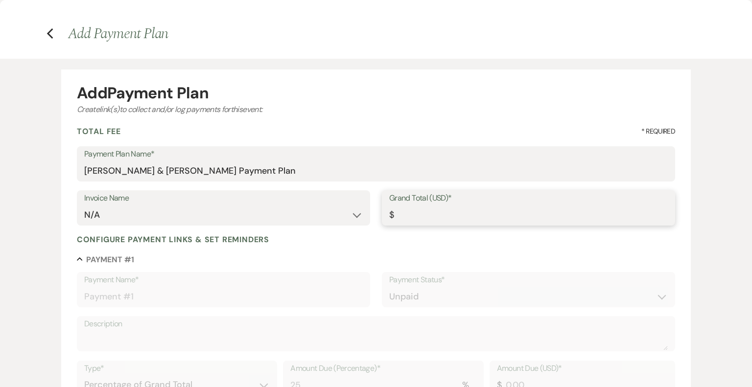
click at [418, 216] on input "Grand Total (USD)*" at bounding box center [528, 215] width 279 height 19
type input "1"
type input "0.25"
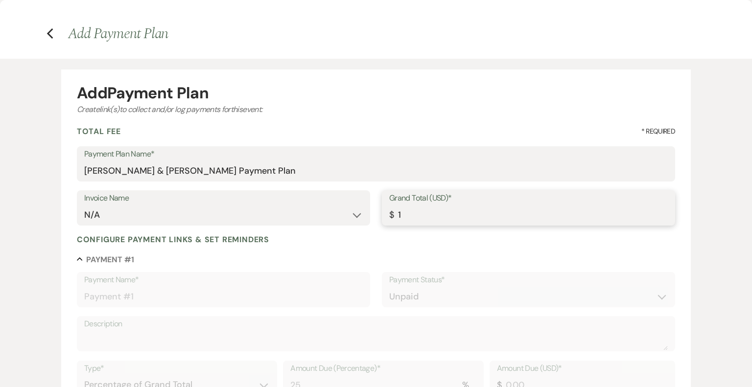
type input "0.25"
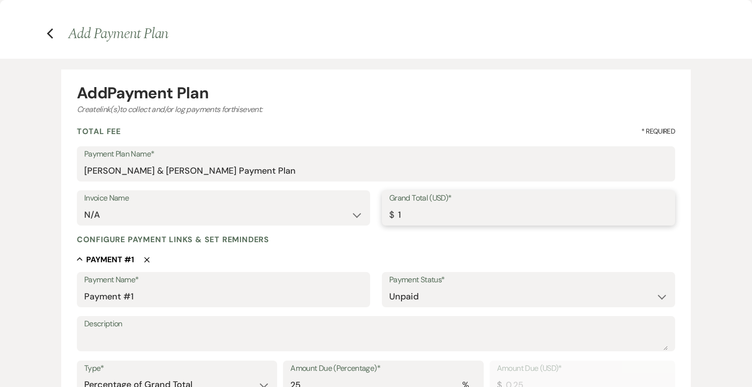
type input "12"
type input "3.00"
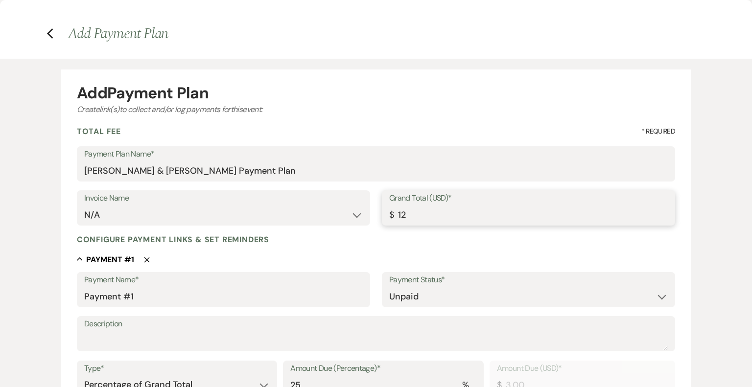
type input "120"
type input "30.00"
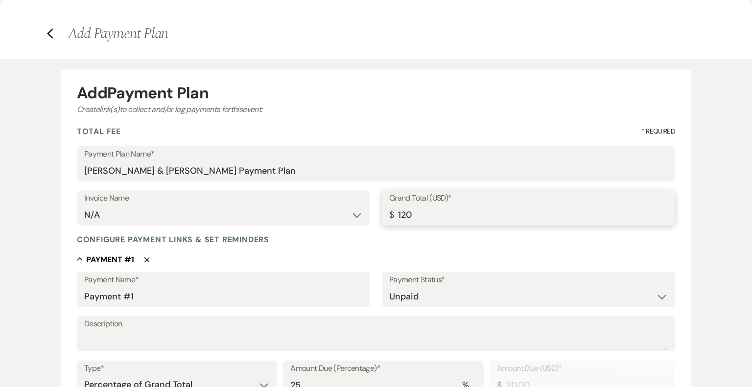
type input "1200"
type input "300.00"
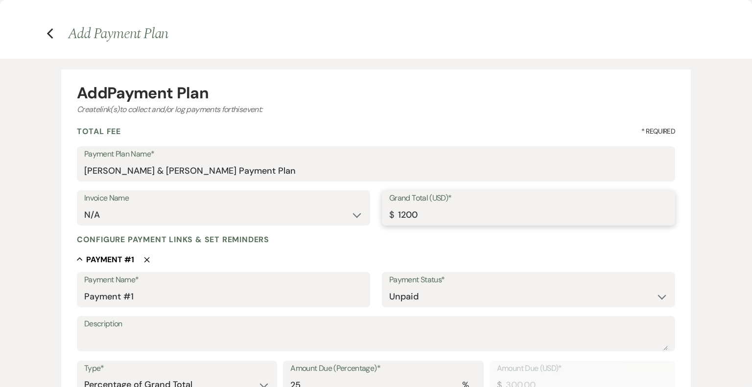
type input "12000"
type input "3000.00"
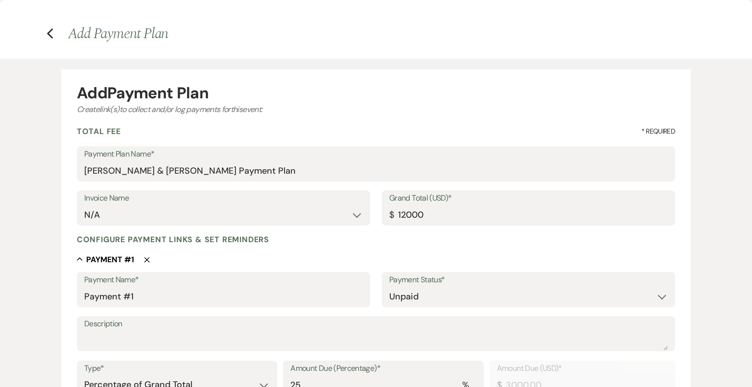
type input "12000.00"
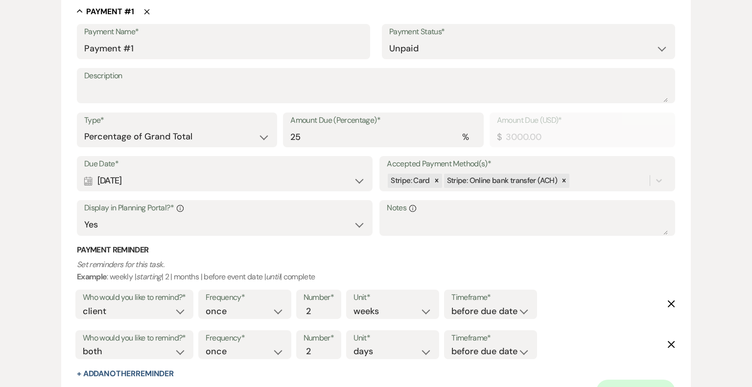
scroll to position [294, 0]
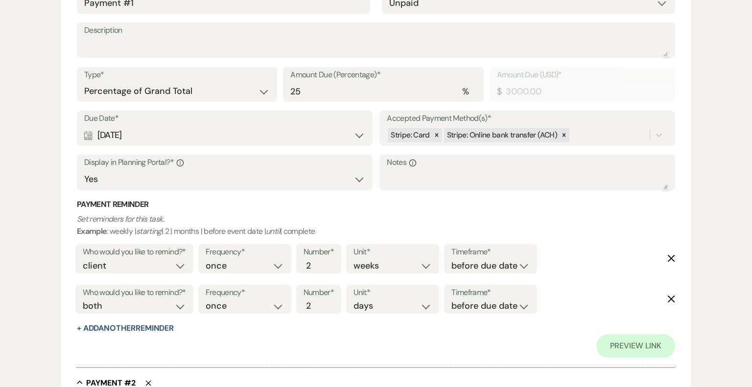
click at [673, 258] on icon "Delete" at bounding box center [672, 259] width 8 height 8
select select "both"
select select "days"
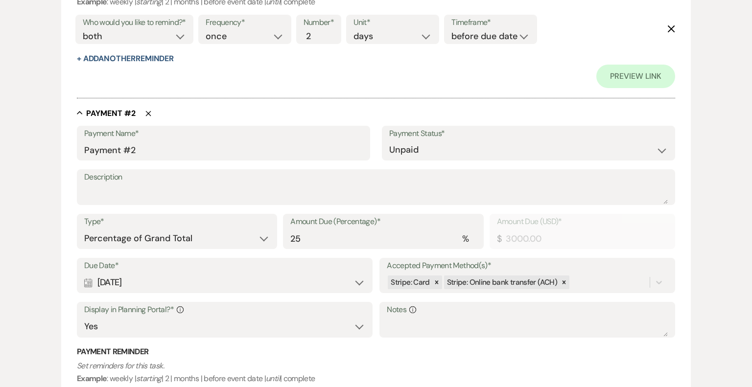
scroll to position [588, 0]
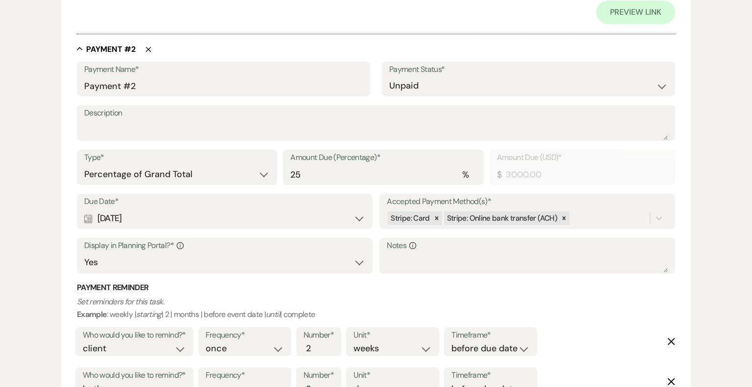
click at [155, 221] on div "Calendar [DATE] Expand" at bounding box center [224, 218] width 281 height 19
select select "month"
select select "beforeEventDate"
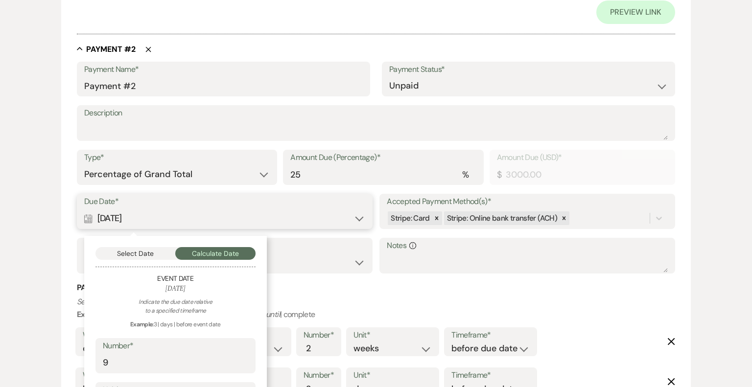
click at [148, 252] on button "Select Date" at bounding box center [136, 253] width 80 height 13
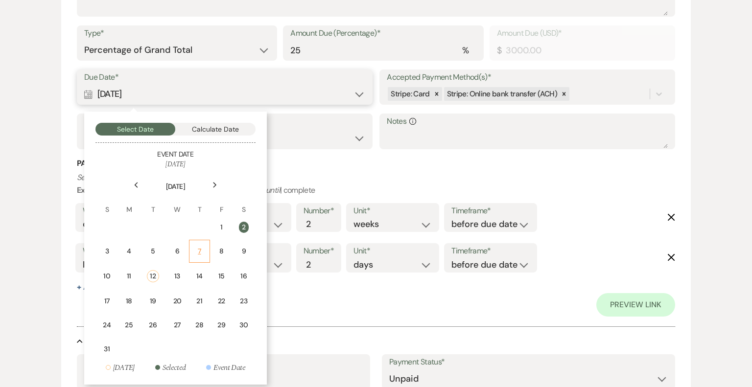
scroll to position [735, 0]
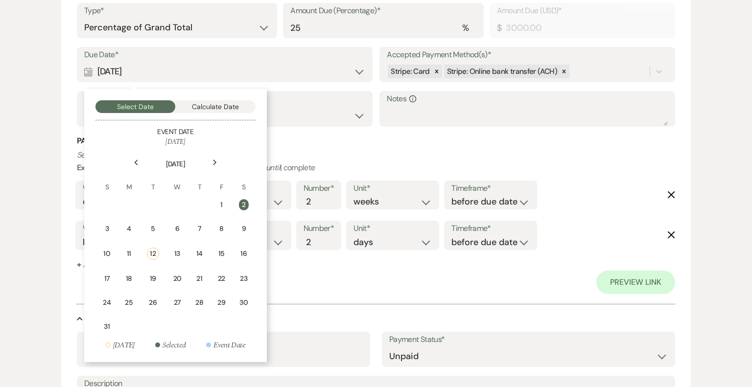
click at [218, 164] on div "Next" at bounding box center [215, 163] width 16 height 16
click at [217, 163] on div "Next" at bounding box center [215, 163] width 16 height 16
click at [196, 206] on div "2" at bounding box center [197, 205] width 9 height 10
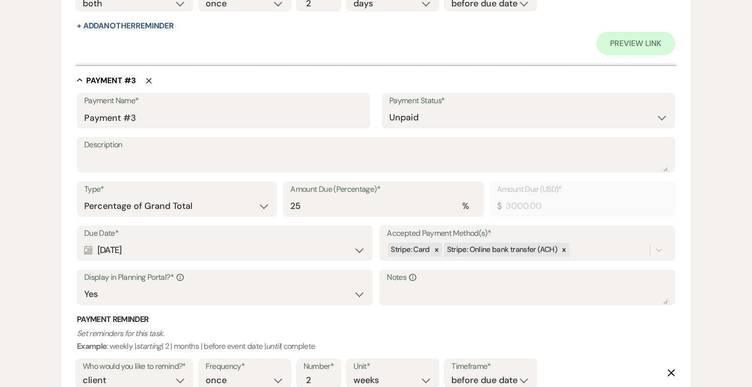
scroll to position [980, 0]
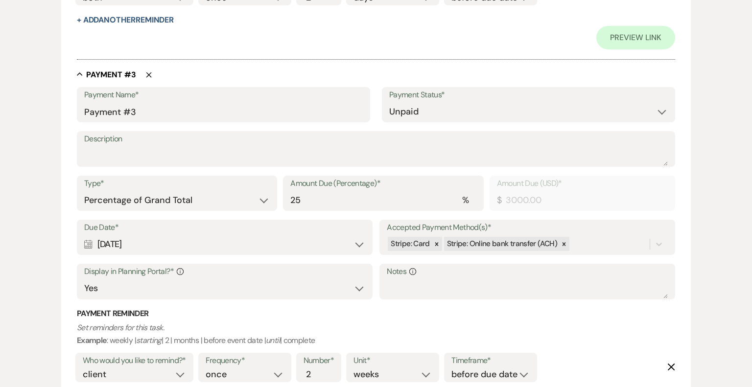
click at [135, 240] on div "Calendar [DATE] Expand" at bounding box center [224, 244] width 281 height 19
select select "month"
select select "beforeEventDate"
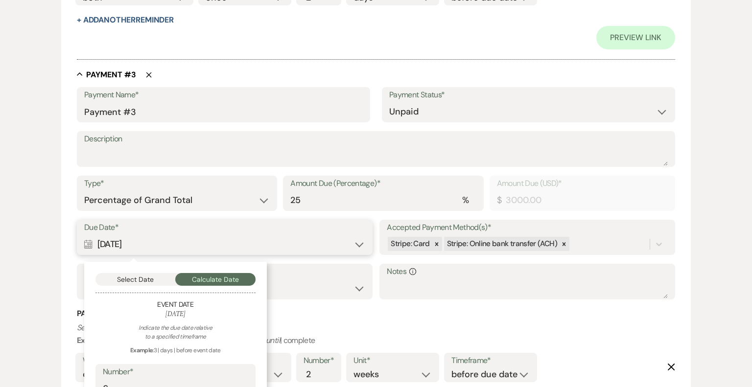
click at [146, 280] on button "Select Date" at bounding box center [136, 279] width 80 height 13
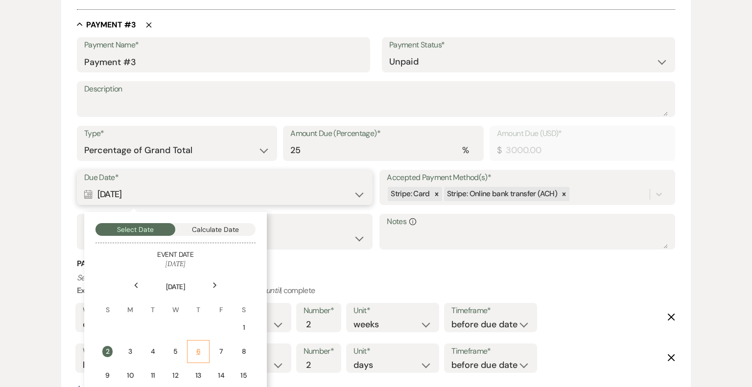
scroll to position [1078, 0]
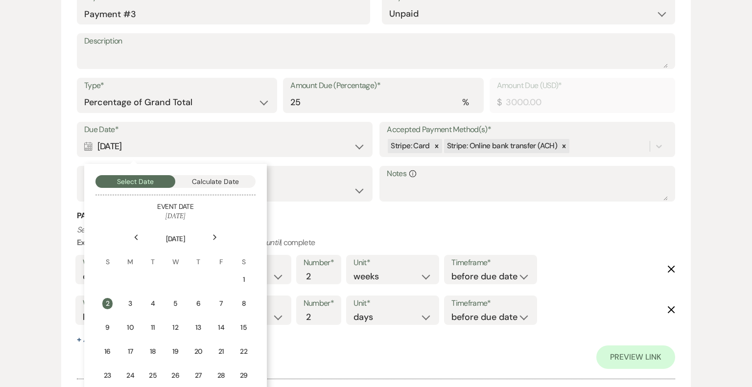
click at [217, 237] on div "Next" at bounding box center [215, 238] width 16 height 16
click at [157, 277] on div "2" at bounding box center [152, 280] width 9 height 10
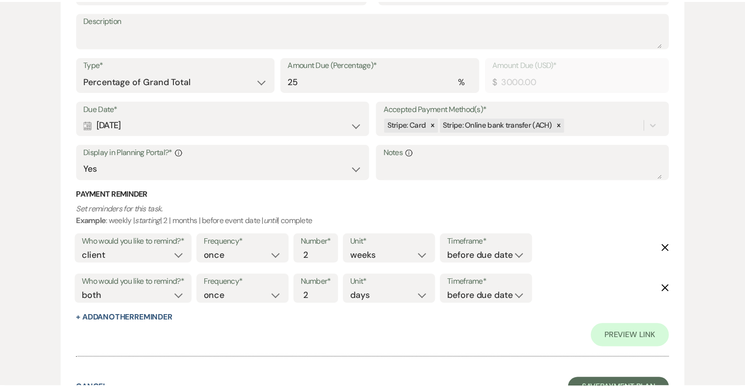
scroll to position [1542, 0]
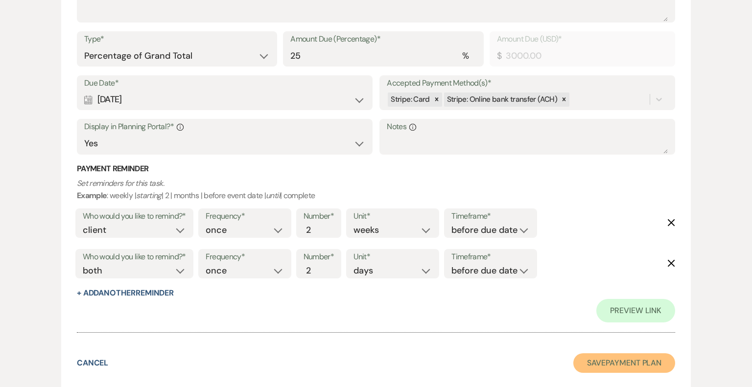
click at [653, 365] on button "Save Payment Plan" at bounding box center [625, 364] width 102 height 20
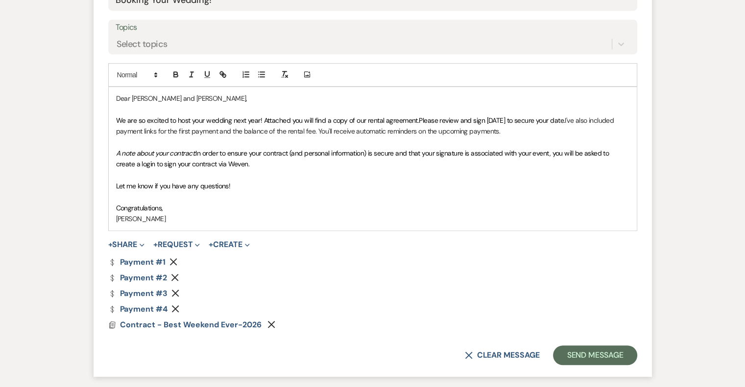
drag, startPoint x: 536, startPoint y: 131, endPoint x: 344, endPoint y: 126, distance: 191.6
click at [344, 126] on p "We are so excited to host your wedding next year! Attached you will find a copy…" at bounding box center [372, 126] width 513 height 22
click at [286, 169] on p "A note about your contract: In order to ensure your contract (and personal info…" at bounding box center [372, 159] width 513 height 22
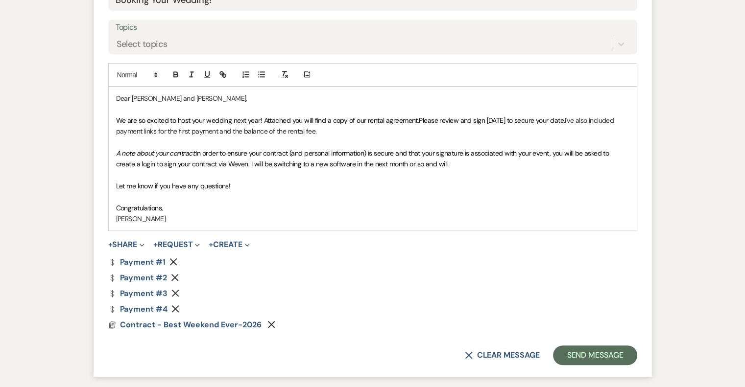
click at [250, 163] on span "In order to ensure your contract (and personal information) is secure and that …" at bounding box center [363, 159] width 495 height 20
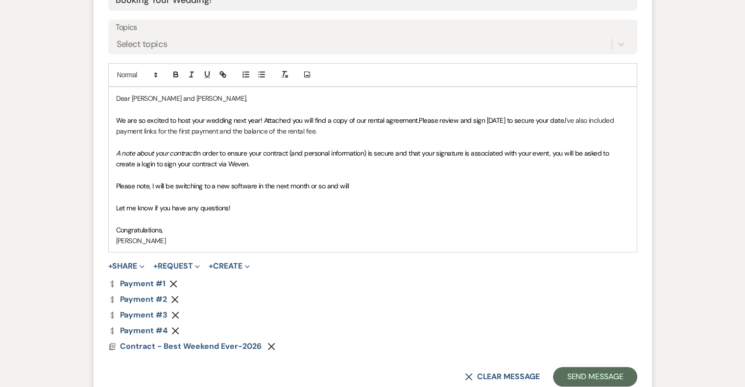
click at [362, 189] on p "Please note, I will be switching to a new software in the next month or so and …" at bounding box center [372, 186] width 513 height 11
drag, startPoint x: 359, startPoint y: 185, endPoint x: 307, endPoint y: 188, distance: 51.5
click at [307, 188] on p "Please note, I will be switching to a new software in the next month or so and …" at bounding box center [372, 186] width 513 height 11
click at [289, 187] on span "Please note, I will be switching to a new software in the next months" at bounding box center [214, 186] width 196 height 9
click at [364, 192] on p at bounding box center [372, 197] width 513 height 11
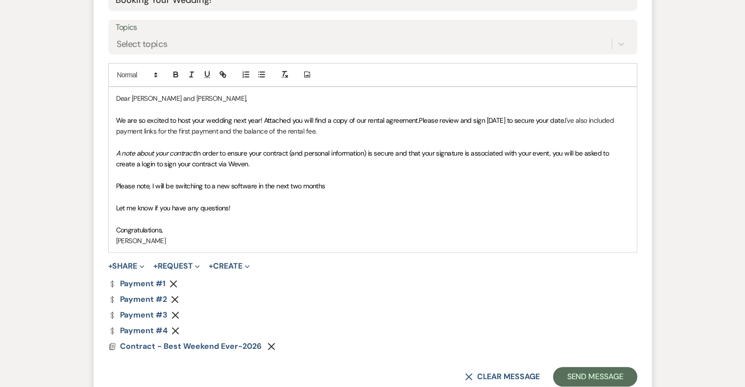
click at [345, 185] on p "Please note, I will be switching to a new software in the next two months" at bounding box center [372, 186] width 513 height 11
click at [257, 187] on span "Please note, I will be switching to a new software in the next two months and w…" at bounding box center [299, 186] width 367 height 9
drag, startPoint x: 299, startPoint y: 184, endPoint x: 294, endPoint y: 184, distance: 5.4
click at [294, 184] on span "Please note, I will be switching to a new software platform in the next two mon…" at bounding box center [312, 186] width 393 height 9
click at [284, 188] on span "Please note, I will be switching to a new software platform in the next two mon…" at bounding box center [312, 186] width 393 height 9
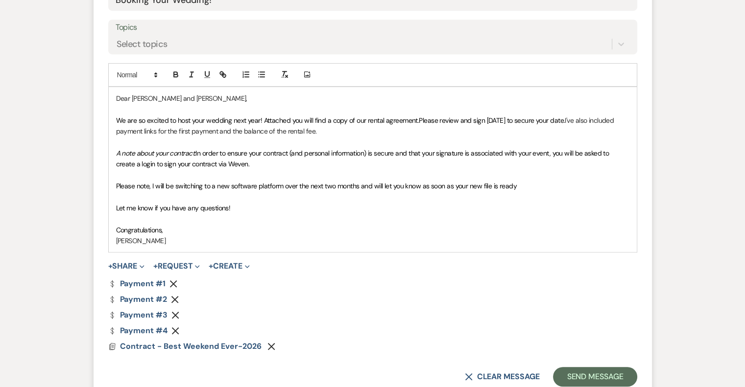
click at [540, 180] on p at bounding box center [372, 175] width 513 height 11
click at [537, 189] on p "Please note, I will be switching to a new software platform over the next two m…" at bounding box center [372, 186] width 513 height 11
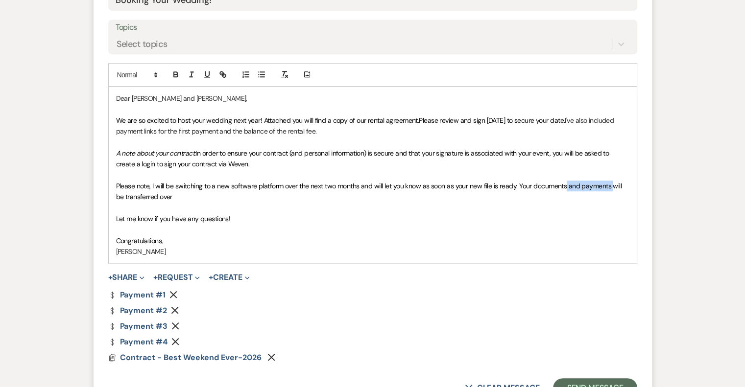
drag, startPoint x: 608, startPoint y: 185, endPoint x: 564, endPoint y: 186, distance: 44.1
click at [564, 186] on span "Please note, I will be switching to a new software platform over the next two m…" at bounding box center [369, 192] width 507 height 20
click at [222, 200] on p "Please note, I will be switching to a new software platform over the next two m…" at bounding box center [372, 192] width 513 height 22
drag, startPoint x: 531, startPoint y: 184, endPoint x: 517, endPoint y: 184, distance: 13.2
click at [517, 184] on span "Please note, I will be switching to a new software platform over the next two m…" at bounding box center [372, 192] width 512 height 20
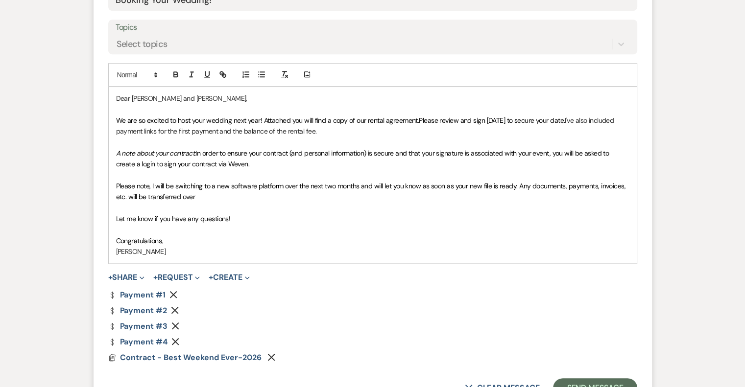
click at [227, 196] on p "Please note, I will be switching to a new software platform over the next two m…" at bounding box center [372, 192] width 513 height 22
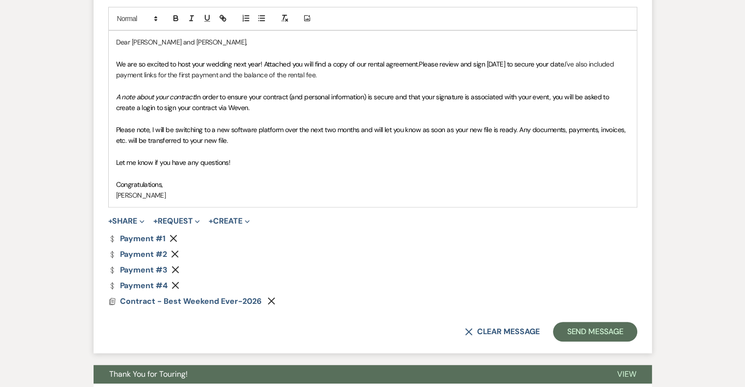
scroll to position [637, 0]
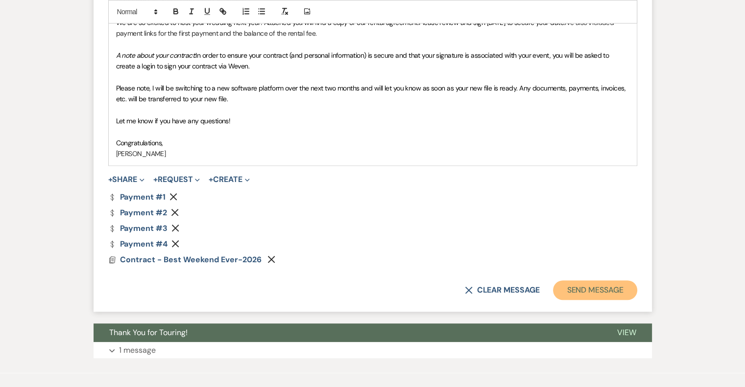
click at [576, 291] on button "Send Message" at bounding box center [595, 291] width 84 height 20
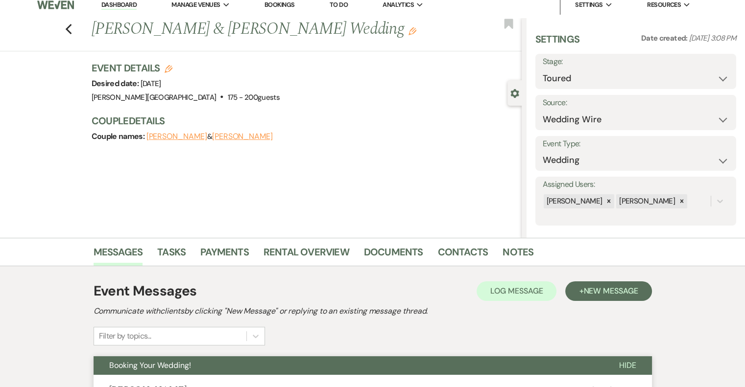
scroll to position [0, 0]
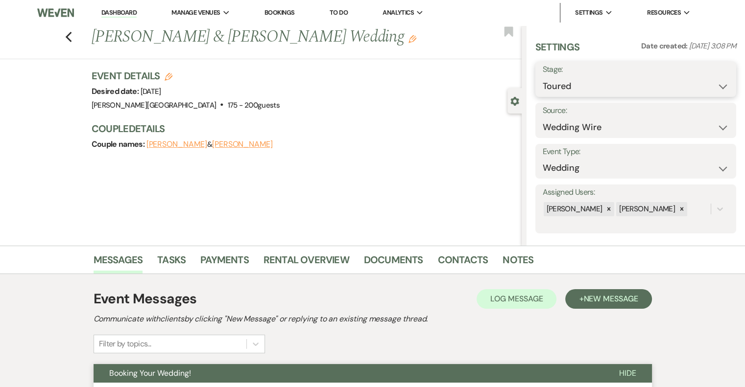
click at [593, 87] on select "Inquiry Follow Up Tour Requested Tour Confirmed Toured Proposal Sent Booked Lost" at bounding box center [636, 86] width 186 height 19
select select "6"
click at [543, 77] on select "Inquiry Follow Up Tour Requested Tour Confirmed Toured Proposal Sent Booked Lost" at bounding box center [636, 86] width 186 height 19
click at [699, 82] on button "Save" at bounding box center [716, 80] width 42 height 20
click at [126, 9] on link "Dashboard" at bounding box center [118, 12] width 35 height 9
